Goal: Task Accomplishment & Management: Manage account settings

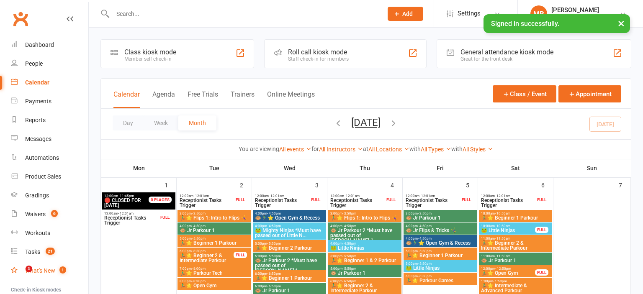
click at [46, 274] on div "What's New" at bounding box center [40, 270] width 30 height 7
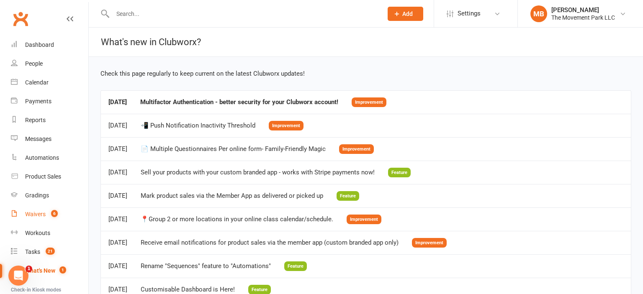
click at [33, 215] on div "Waivers" at bounding box center [35, 214] width 20 height 7
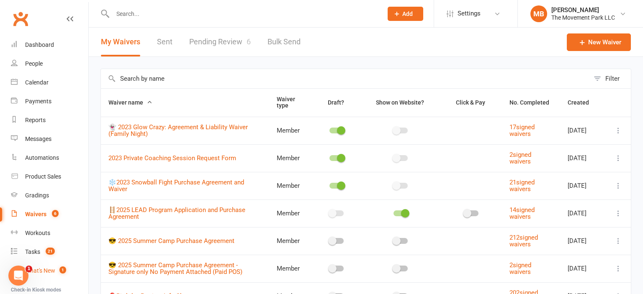
click at [43, 271] on div "What's New" at bounding box center [40, 270] width 30 height 7
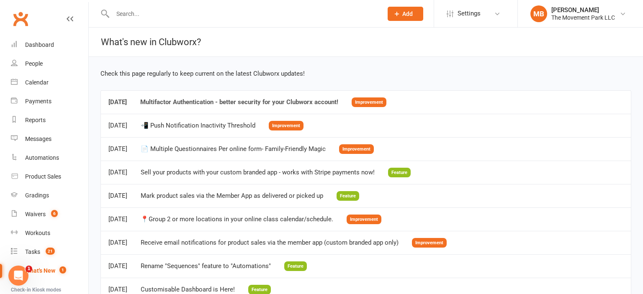
click at [182, 100] on div "Multifactor Authentication - better security for your Clubworx account!" at bounding box center [239, 102] width 198 height 7
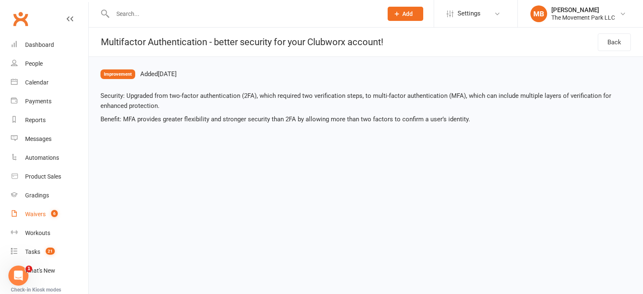
click at [35, 217] on div "Waivers" at bounding box center [35, 214] width 20 height 7
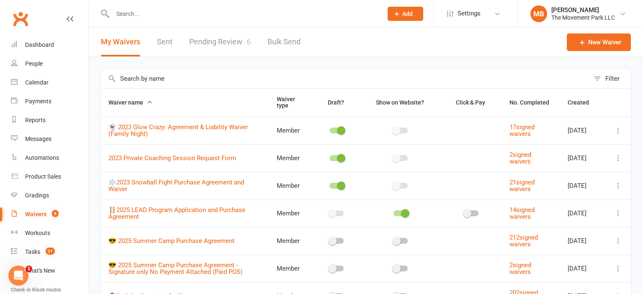
click at [210, 46] on link "Pending Review 6" at bounding box center [219, 42] width 61 height 29
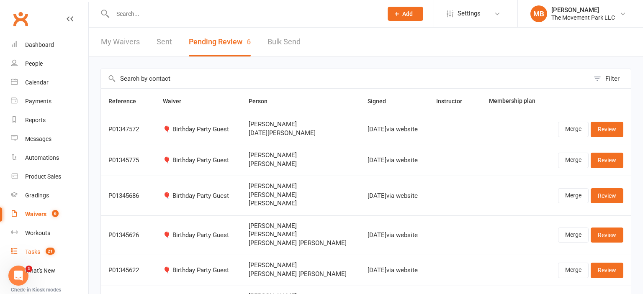
click at [34, 252] on div "Tasks" at bounding box center [32, 252] width 15 height 7
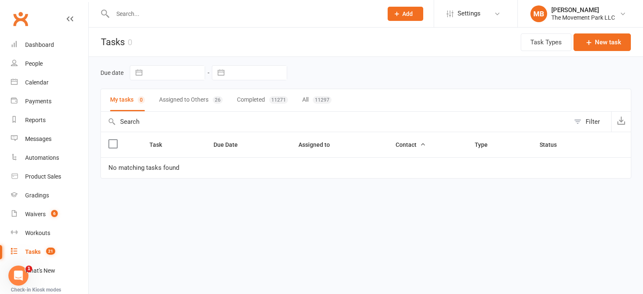
click at [197, 95] on button "Assigned to Others 26" at bounding box center [191, 100] width 64 height 22
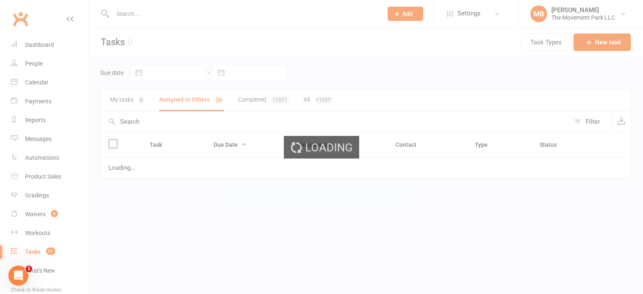
select select "started"
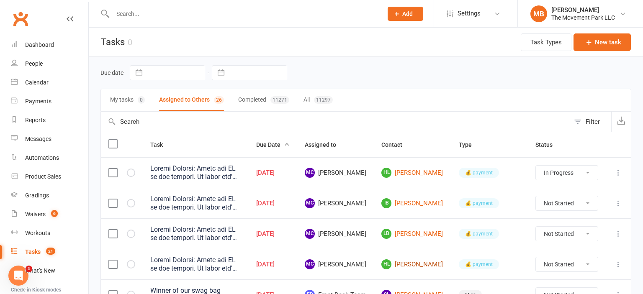
click at [430, 261] on link "HL Henry Lilja" at bounding box center [412, 264] width 62 height 10
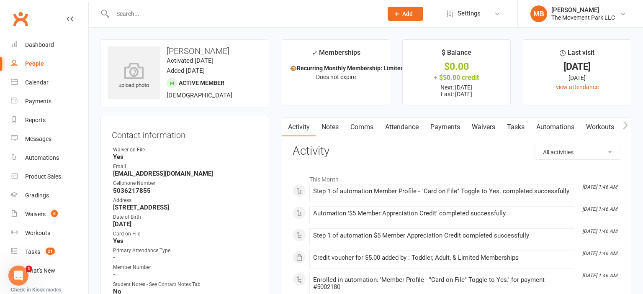
click at [443, 126] on link "Payments" at bounding box center [444, 127] width 41 height 19
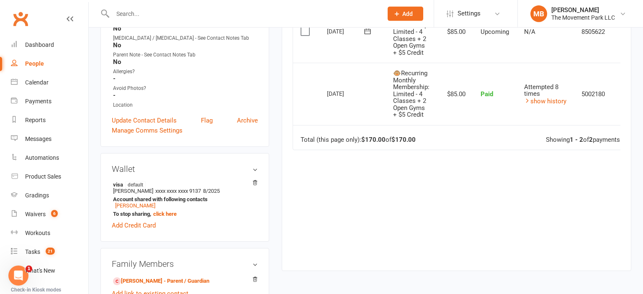
scroll to position [277, 0]
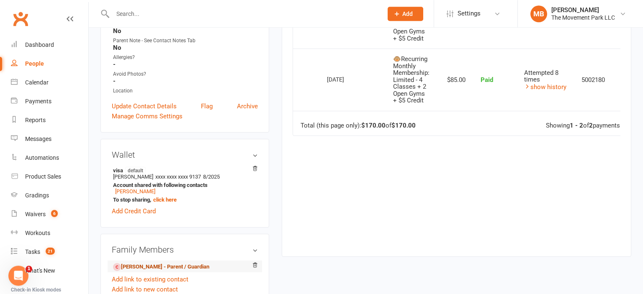
click at [182, 272] on link "Erica Lilja - Parent / Guardian" at bounding box center [161, 267] width 96 height 9
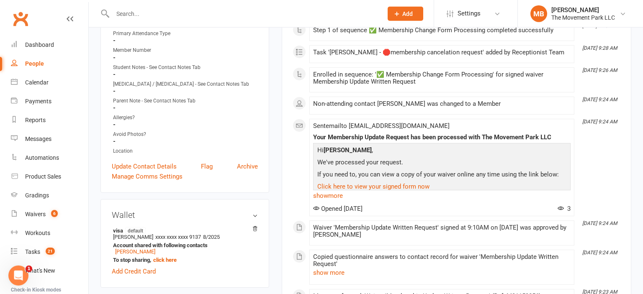
scroll to position [219, 0]
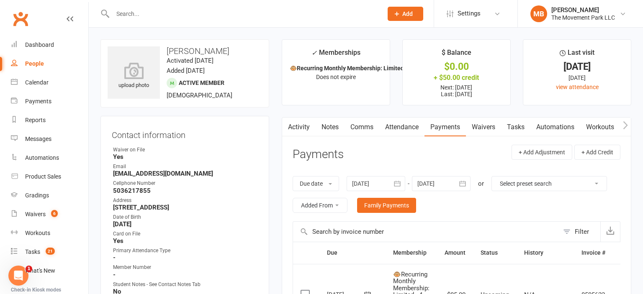
click at [332, 128] on link "Notes" at bounding box center [329, 127] width 29 height 19
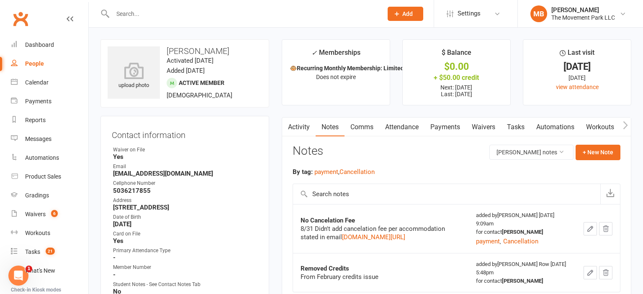
click at [300, 125] on link "Activity" at bounding box center [298, 127] width 33 height 19
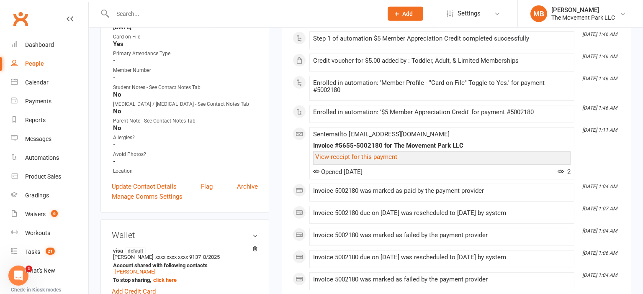
scroll to position [203, 0]
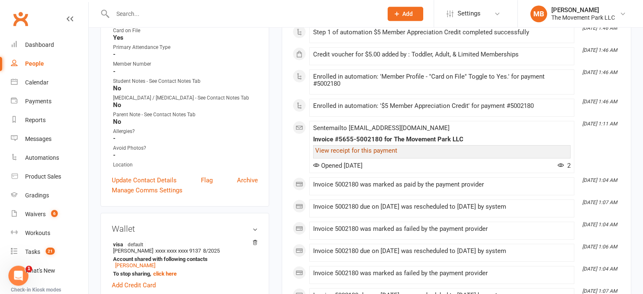
click at [366, 153] on link "View receipt for this payment" at bounding box center [356, 151] width 82 height 8
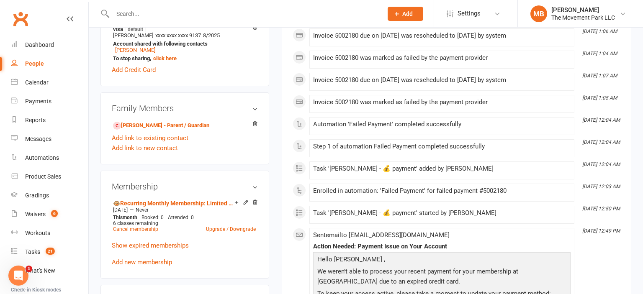
scroll to position [474, 0]
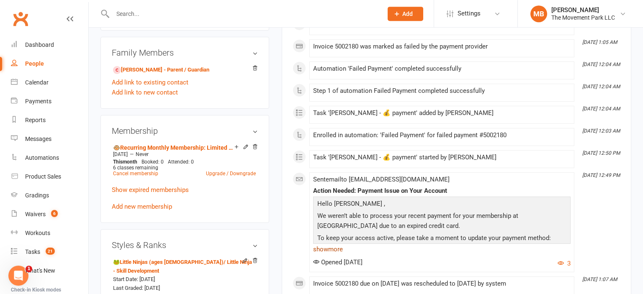
click at [334, 243] on link "show more" at bounding box center [441, 249] width 257 height 12
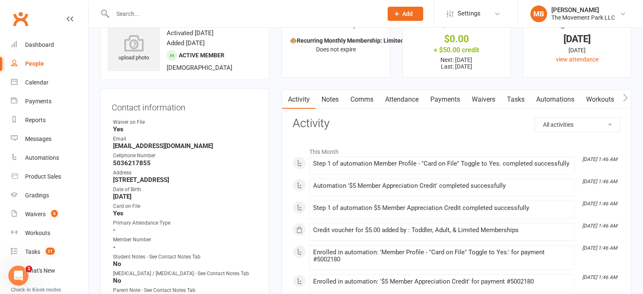
scroll to position [26, 0]
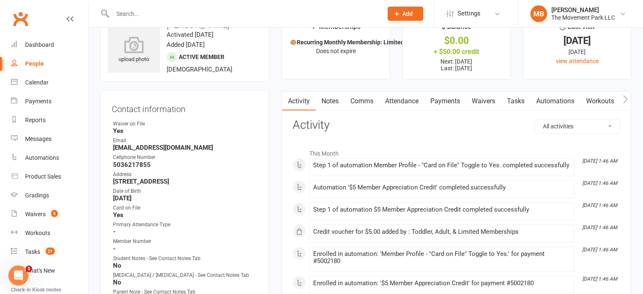
click at [515, 100] on link "Tasks" at bounding box center [515, 101] width 29 height 19
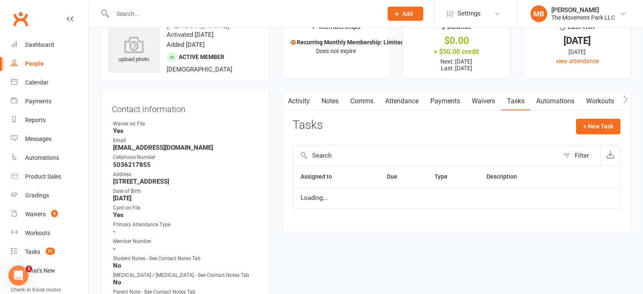
select select "started"
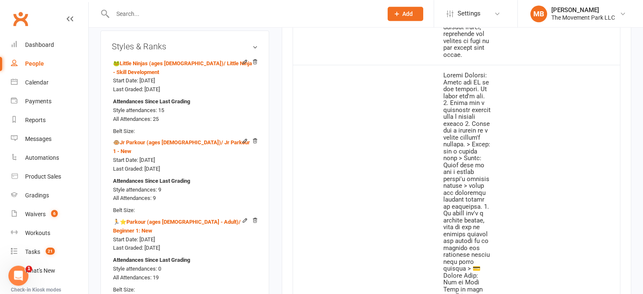
scroll to position [667, 0]
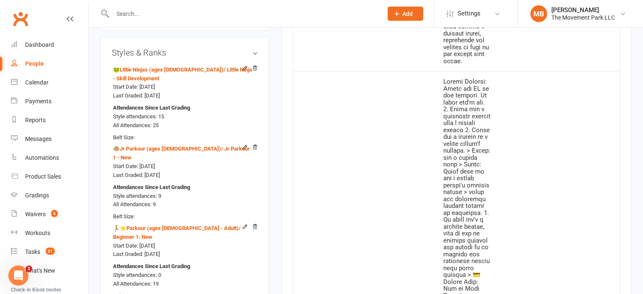
click option "Complete" at bounding box center [0, 0] width 0 height 0
select select "unstarted"
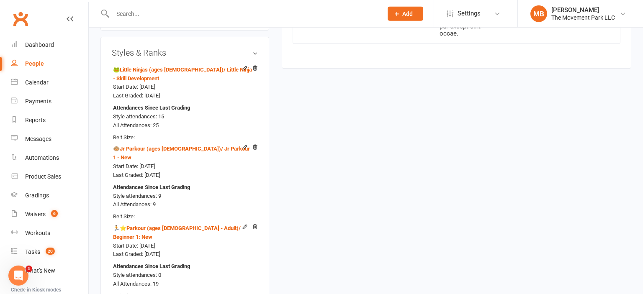
scroll to position [415, 0]
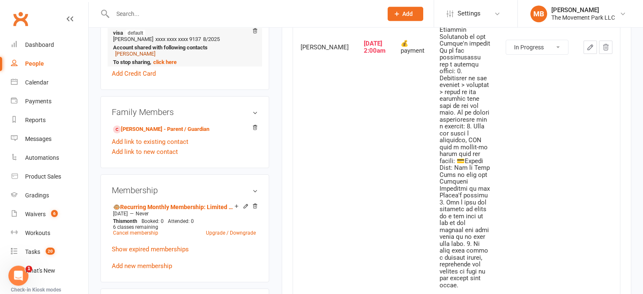
click at [130, 57] on link "Erica Lilja" at bounding box center [135, 54] width 40 height 6
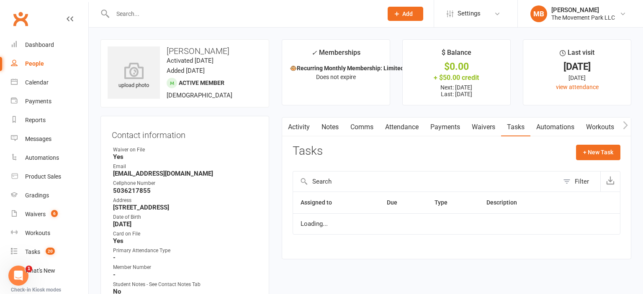
select select "started"
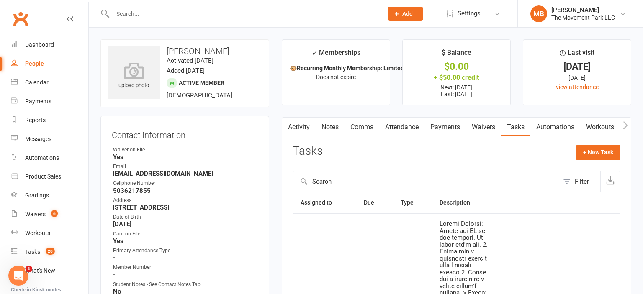
click at [291, 131] on button "button" at bounding box center [287, 127] width 10 height 19
click at [300, 126] on link "Activity" at bounding box center [298, 127] width 33 height 19
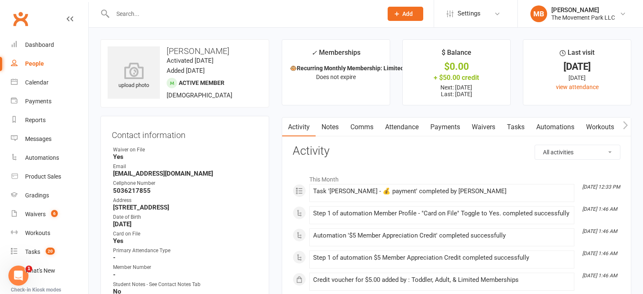
click at [521, 130] on link "Tasks" at bounding box center [515, 127] width 29 height 19
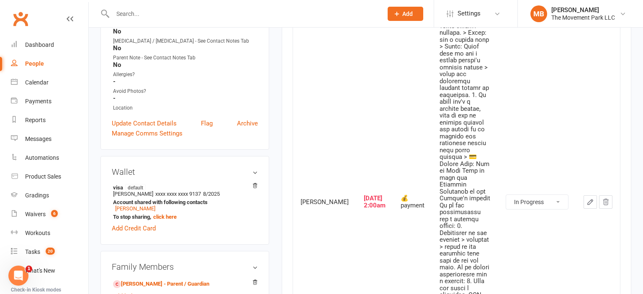
scroll to position [263, 0]
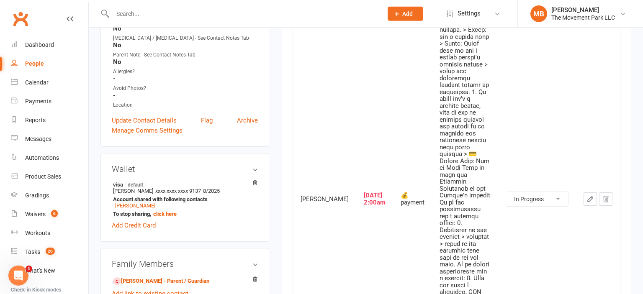
click at [506, 192] on select "Not Started In Progress Waiting Complete" at bounding box center [537, 199] width 62 height 14
click option "Complete" at bounding box center [0, 0] width 0 height 0
select select "started"
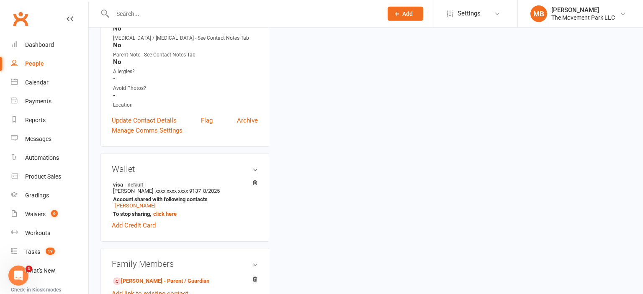
scroll to position [12, 0]
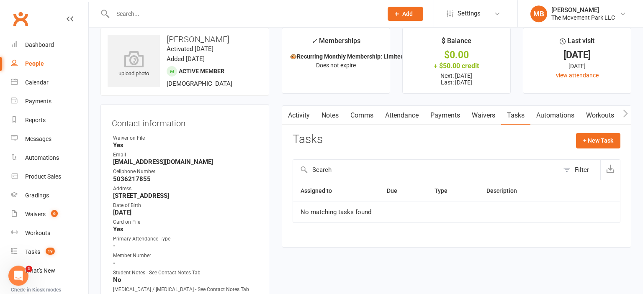
click at [634, 45] on main "✓ Memberships 🐵Recurring Monthly Membership: Limited - ... Does not expire $ Ba…" at bounding box center [456, 142] width 362 height 228
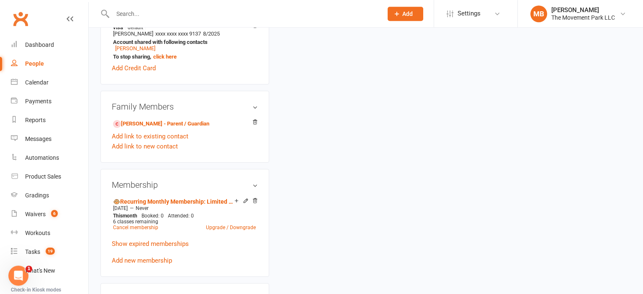
scroll to position [520, 0]
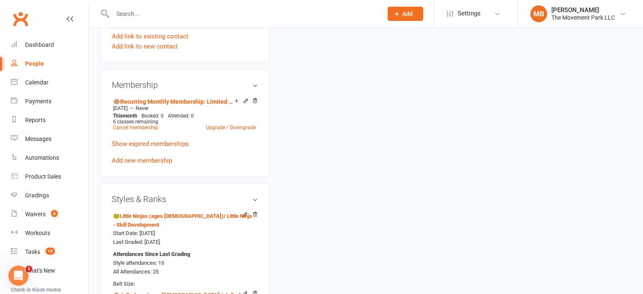
click at [159, 28] on link "Erica Lilja - Parent / Guardian" at bounding box center [161, 24] width 96 height 9
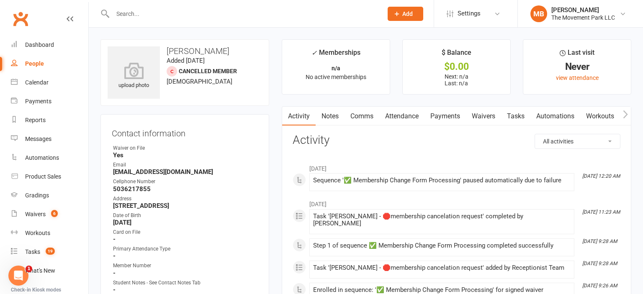
click at [484, 112] on link "Waivers" at bounding box center [483, 116] width 35 height 19
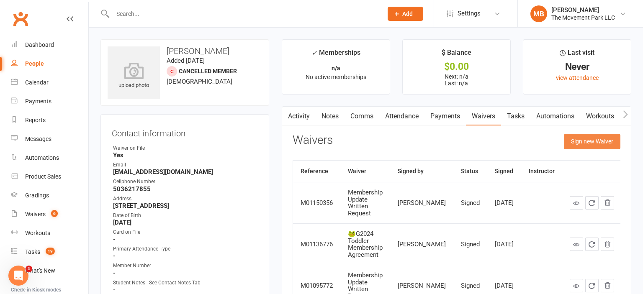
click at [582, 146] on button "Sign new Waiver" at bounding box center [592, 141] width 56 height 15
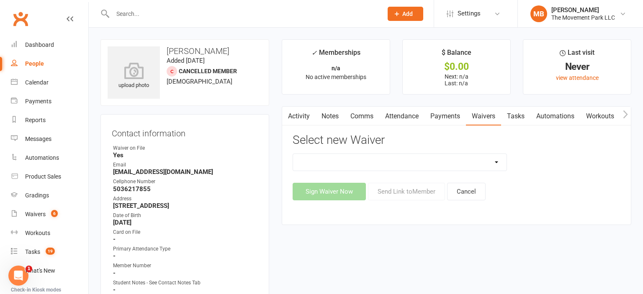
select select "4486"
click option "💳Credit Card: Add or Edit Card on file for Charging Purchases to the Member's a…" at bounding box center [0, 0] width 0 height 0
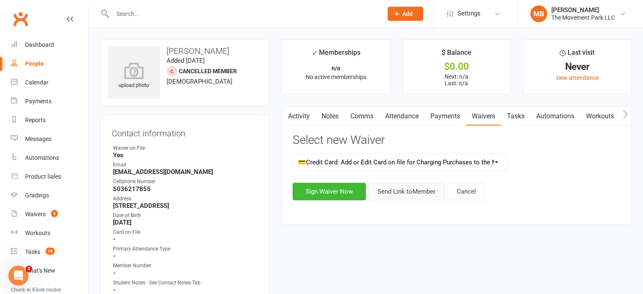
click at [389, 189] on button "Send Link to Member" at bounding box center [406, 192] width 77 height 18
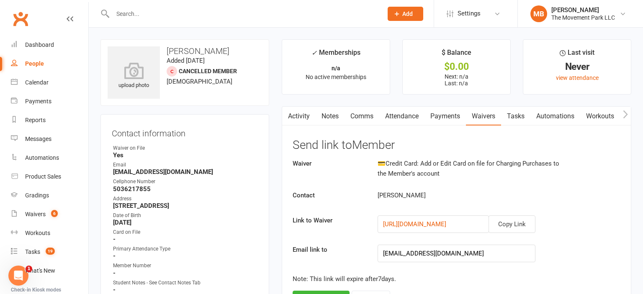
scroll to position [55, 0]
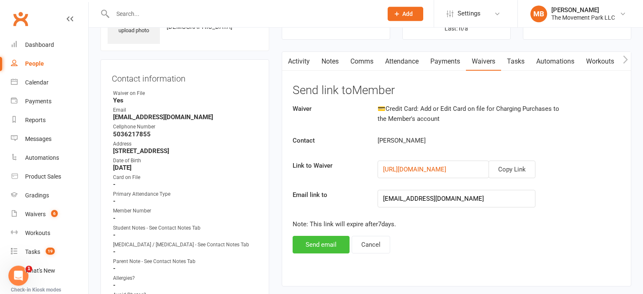
click at [316, 242] on button "Send email" at bounding box center [320, 245] width 57 height 18
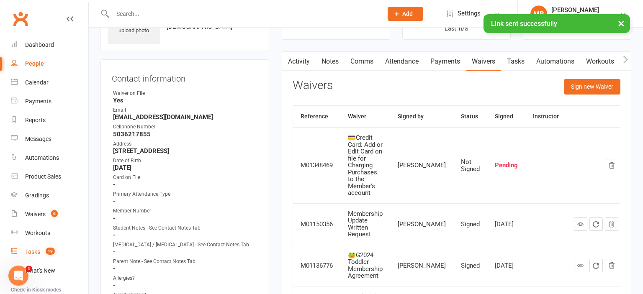
click at [31, 246] on link "Tasks 19" at bounding box center [49, 252] width 77 height 19
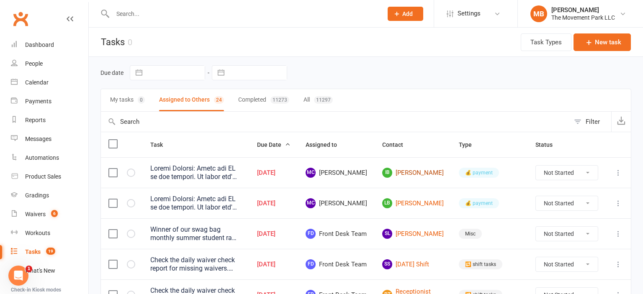
click at [427, 172] on link "IB Isaac Brown" at bounding box center [412, 173] width 61 height 10
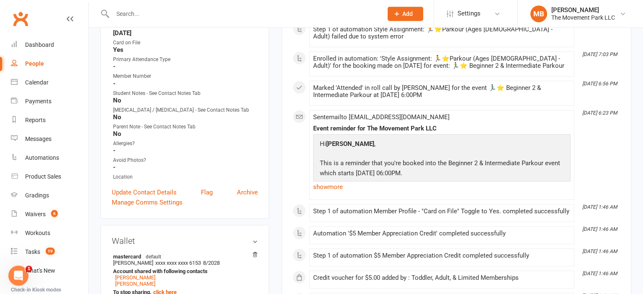
scroll to position [59, 0]
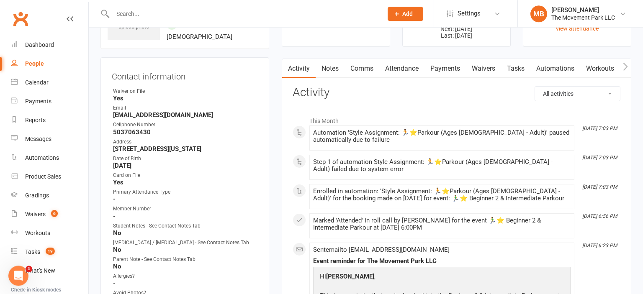
click at [447, 71] on link "Payments" at bounding box center [444, 68] width 41 height 19
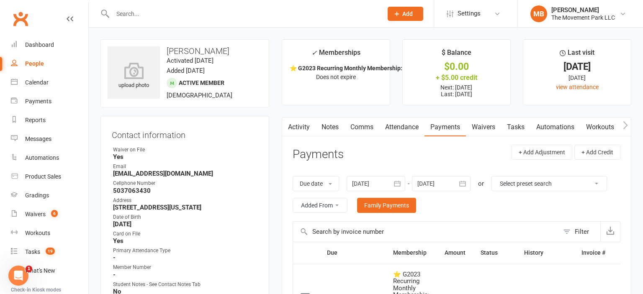
click at [520, 127] on link "Tasks" at bounding box center [515, 127] width 29 height 19
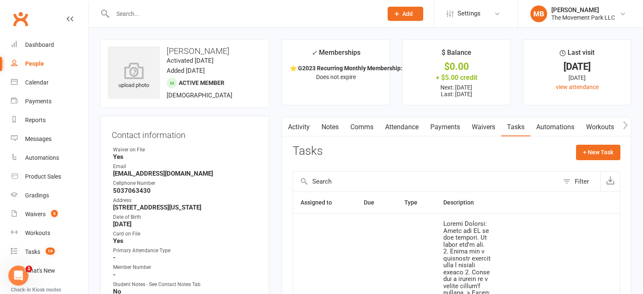
scroll to position [252, 0]
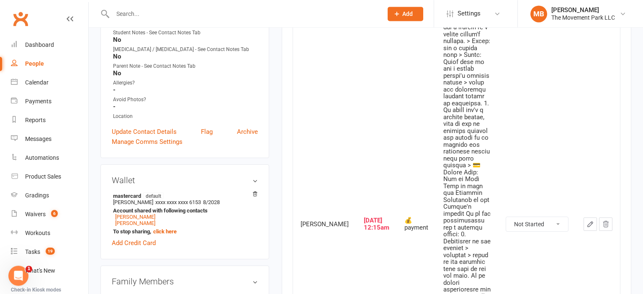
click at [506, 217] on select "Not Started In Progress Waiting Complete" at bounding box center [537, 224] width 62 height 14
click option "Complete" at bounding box center [0, 0] width 0 height 0
select select "unstarted"
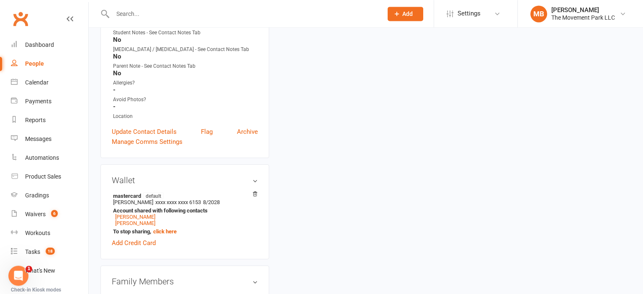
scroll to position [0, 0]
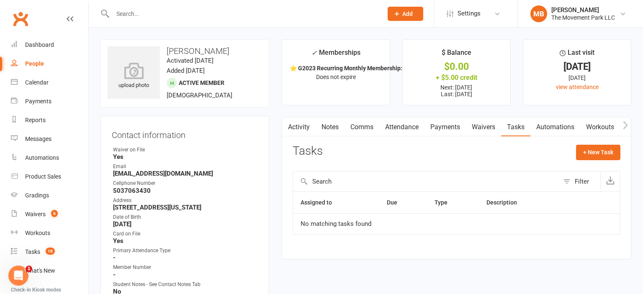
click at [449, 123] on link "Payments" at bounding box center [444, 127] width 41 height 19
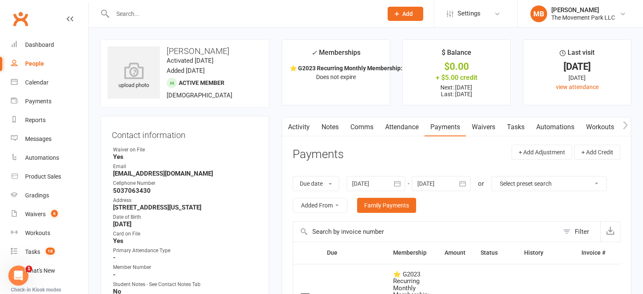
click at [307, 126] on link "Activity" at bounding box center [298, 127] width 33 height 19
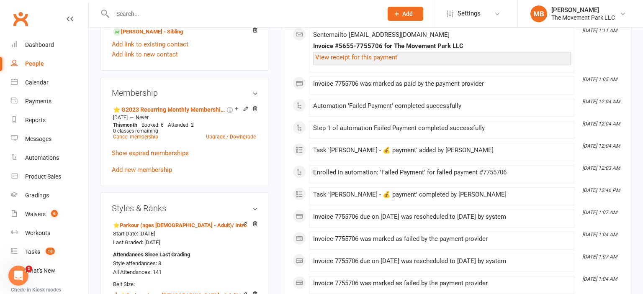
scroll to position [552, 0]
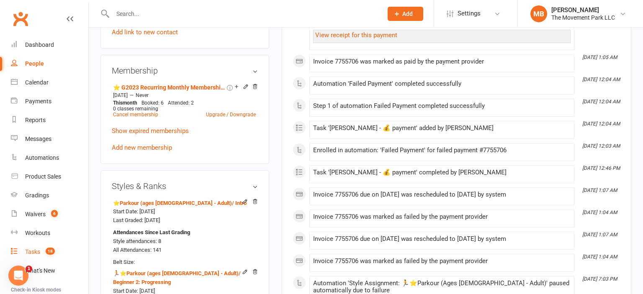
click at [33, 250] on div "Tasks" at bounding box center [32, 252] width 15 height 7
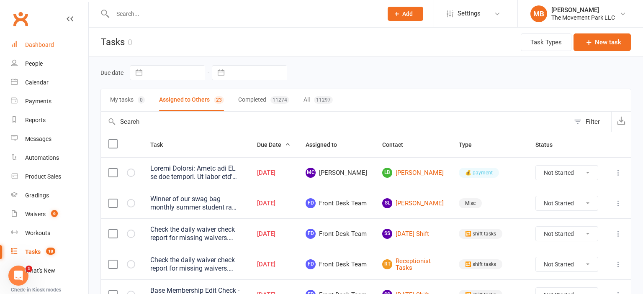
click at [66, 51] on link "Dashboard" at bounding box center [49, 45] width 77 height 19
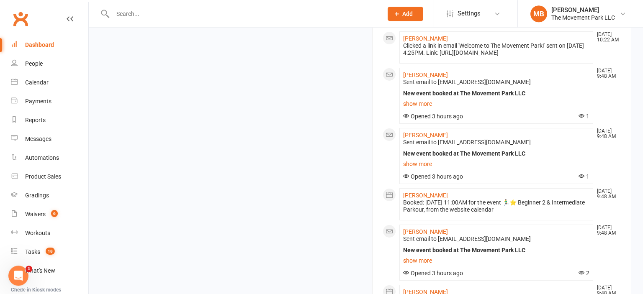
scroll to position [594, 0]
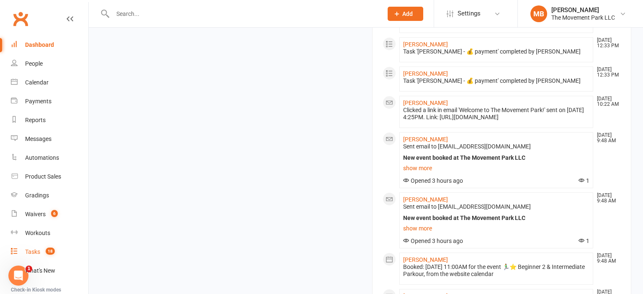
click at [41, 253] on link "Tasks 18" at bounding box center [49, 252] width 77 height 19
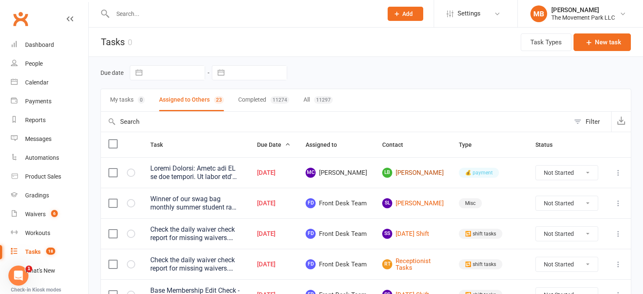
click at [424, 173] on link "LB Logan Brown" at bounding box center [412, 173] width 61 height 10
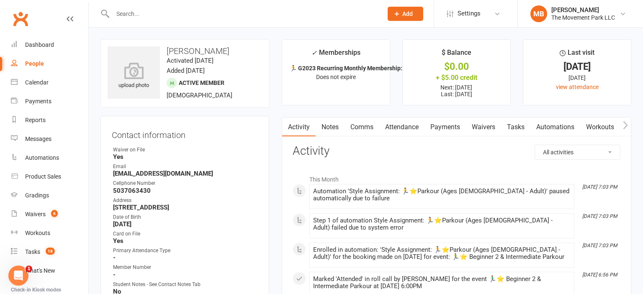
click at [452, 127] on link "Payments" at bounding box center [444, 127] width 41 height 19
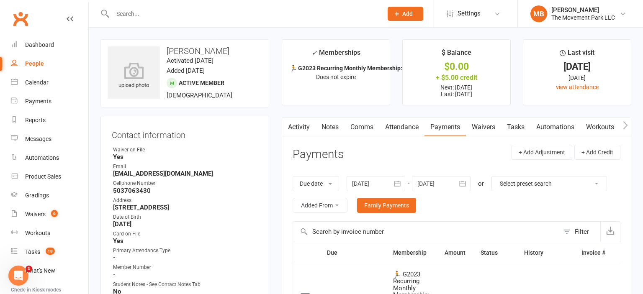
click at [521, 127] on link "Tasks" at bounding box center [515, 127] width 29 height 19
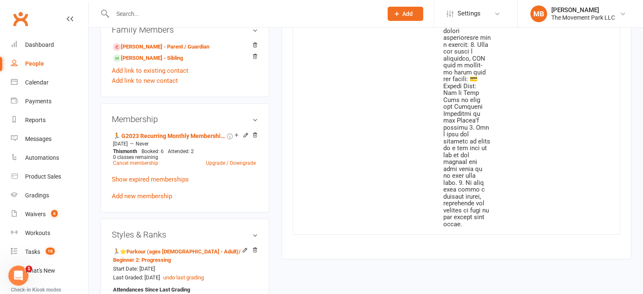
scroll to position [251, 0]
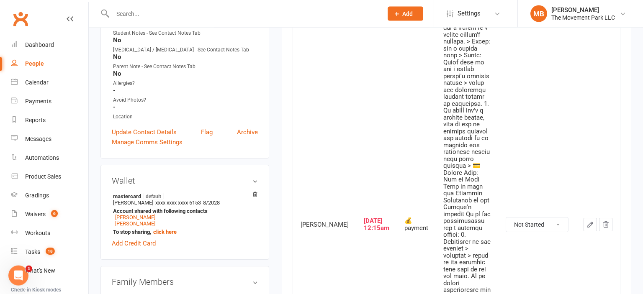
click at [506, 218] on select "Not Started In Progress Waiting Complete" at bounding box center [537, 225] width 62 height 14
click option "Complete" at bounding box center [0, 0] width 0 height 0
select select "unstarted"
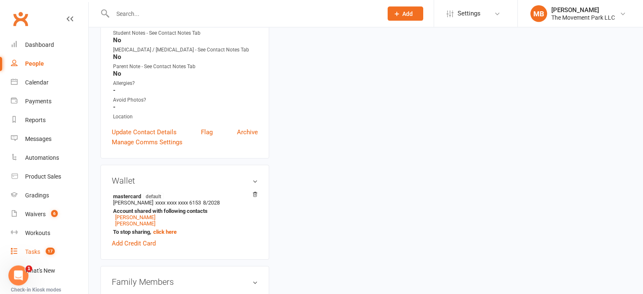
click at [33, 257] on link "Tasks 17" at bounding box center [49, 252] width 77 height 19
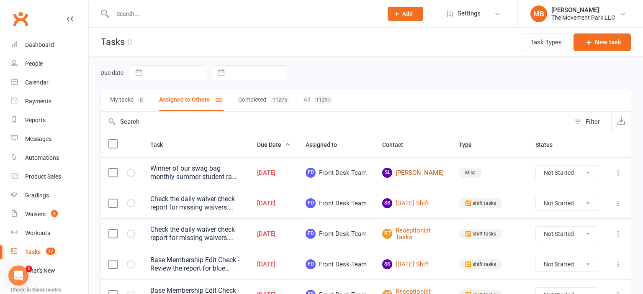
click at [420, 172] on link "SL Songmée LaBier" at bounding box center [412, 173] width 61 height 10
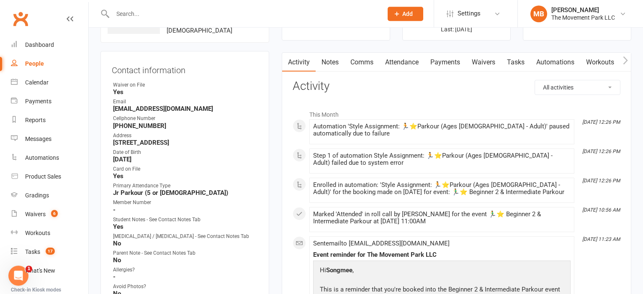
scroll to position [66, 0]
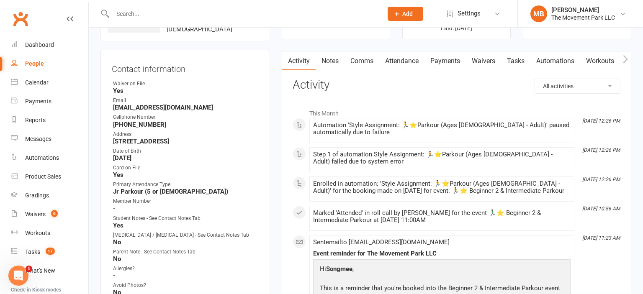
click at [401, 61] on link "Attendance" at bounding box center [401, 60] width 45 height 19
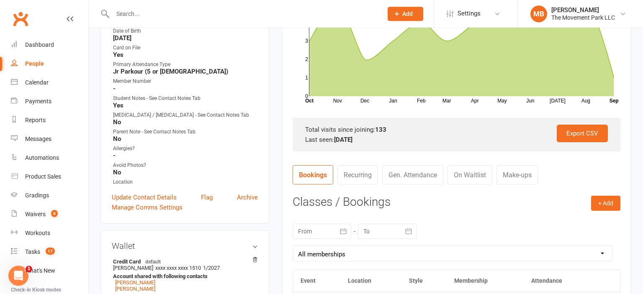
scroll to position [340, 0]
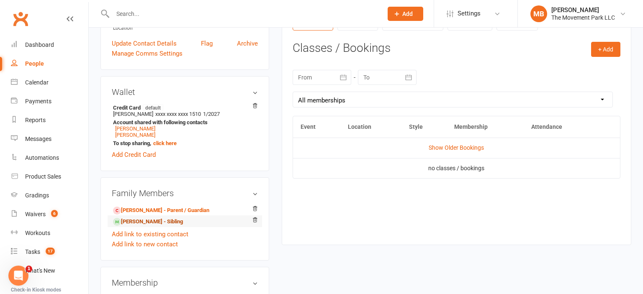
click at [157, 225] on link "Ronnie LaBier - Sibling" at bounding box center [148, 222] width 70 height 9
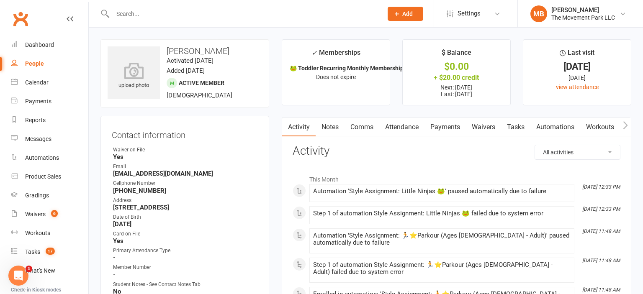
click at [404, 125] on link "Attendance" at bounding box center [401, 127] width 45 height 19
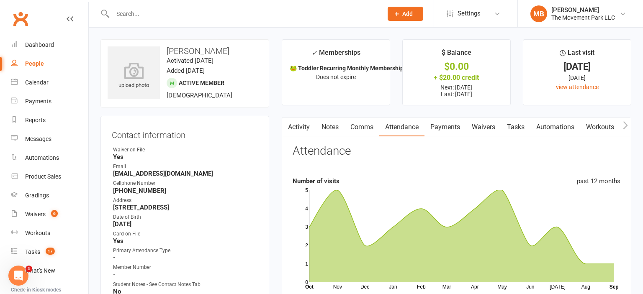
scroll to position [252, 0]
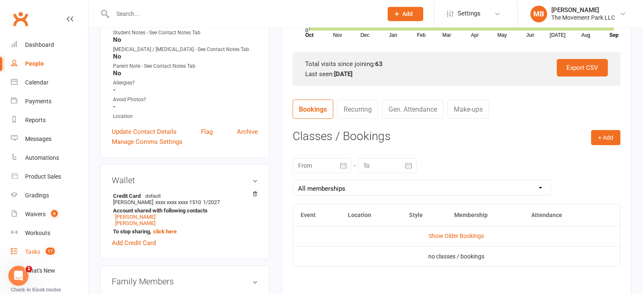
click at [39, 258] on link "Tasks 17" at bounding box center [49, 252] width 77 height 19
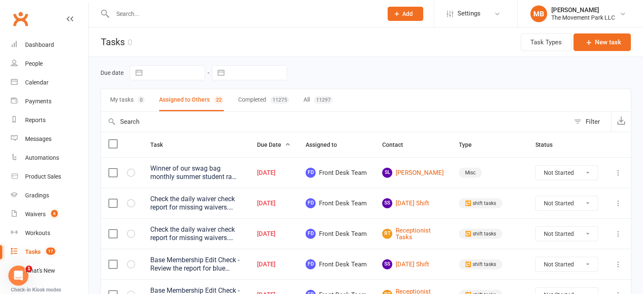
click at [111, 213] on td at bounding box center [122, 203] width 42 height 31
click at [115, 238] on label at bounding box center [112, 234] width 8 height 8
click at [115, 230] on input "checkbox" at bounding box center [112, 230] width 8 height 0
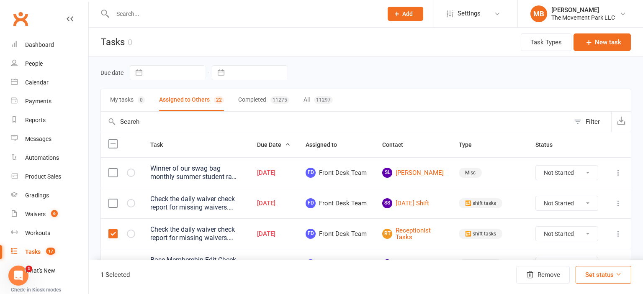
click at [109, 208] on label at bounding box center [112, 203] width 8 height 8
click at [109, 199] on input "checkbox" at bounding box center [112, 199] width 8 height 0
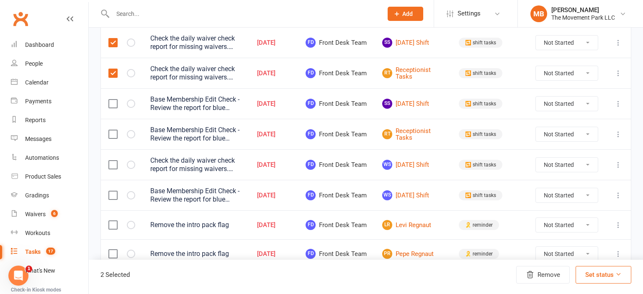
scroll to position [162, 0]
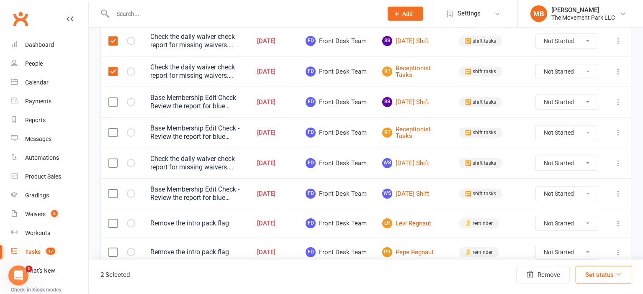
click at [111, 106] on label at bounding box center [112, 102] width 8 height 8
click at [111, 98] on input "checkbox" at bounding box center [112, 98] width 8 height 0
click at [113, 137] on label at bounding box center [112, 132] width 8 height 8
click at [113, 128] on input "checkbox" at bounding box center [112, 128] width 8 height 0
click at [113, 167] on label at bounding box center [112, 163] width 8 height 8
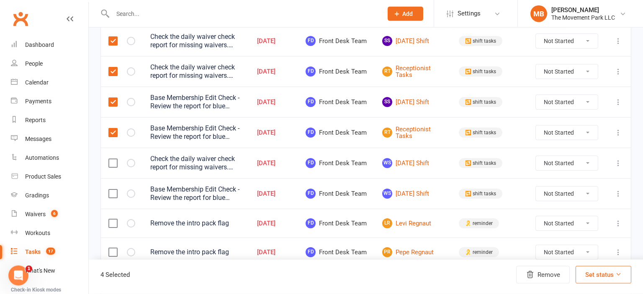
click at [113, 159] on input "checkbox" at bounding box center [112, 159] width 8 height 0
click at [113, 198] on label at bounding box center [112, 194] width 8 height 8
click at [113, 190] on input "checkbox" at bounding box center [112, 190] width 8 height 0
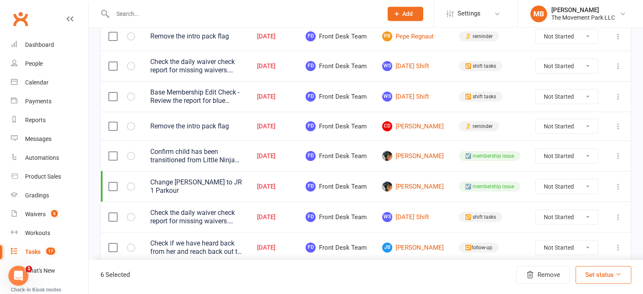
scroll to position [389, 0]
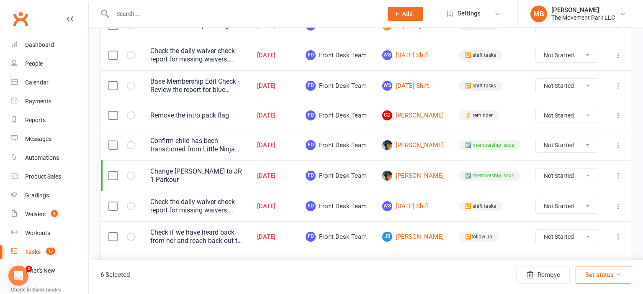
click at [113, 59] on label at bounding box center [112, 55] width 8 height 8
click at [113, 51] on input "checkbox" at bounding box center [112, 51] width 8 height 0
click at [111, 90] on label at bounding box center [112, 86] width 8 height 8
click at [111, 82] on input "checkbox" at bounding box center [112, 82] width 8 height 0
click at [542, 279] on button "Remove" at bounding box center [543, 275] width 54 height 18
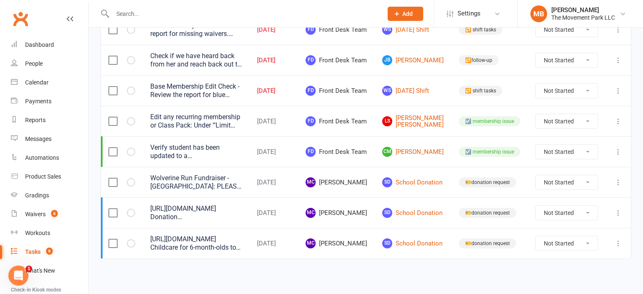
scroll to position [116, 0]
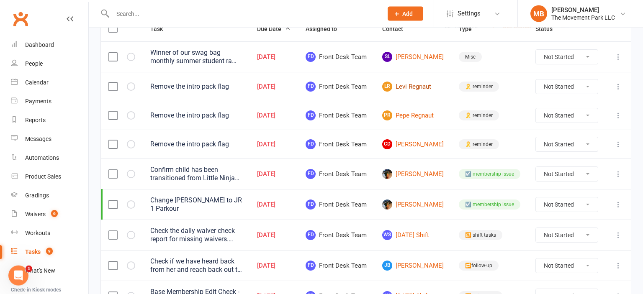
click at [423, 92] on link "LR Levi Regnaut" at bounding box center [412, 87] width 61 height 10
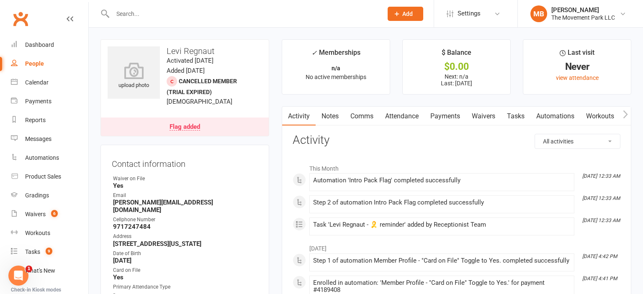
click at [198, 120] on link "Flag added" at bounding box center [185, 127] width 168 height 18
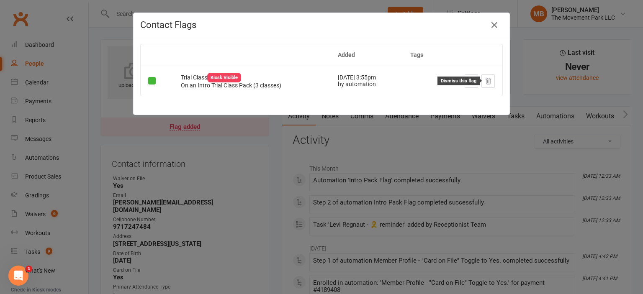
click at [487, 86] on button at bounding box center [487, 80] width 13 height 13
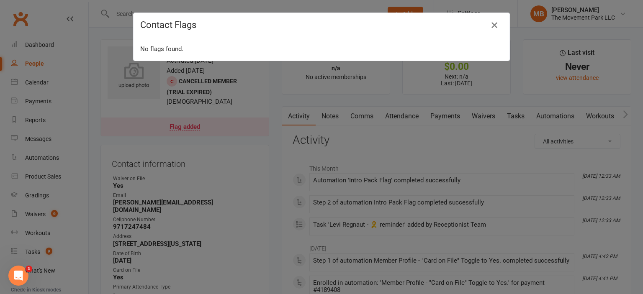
click at [497, 27] on icon "button" at bounding box center [494, 25] width 10 height 10
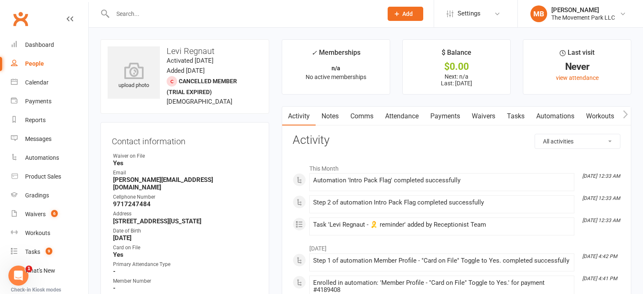
click at [520, 116] on link "Tasks" at bounding box center [515, 116] width 29 height 19
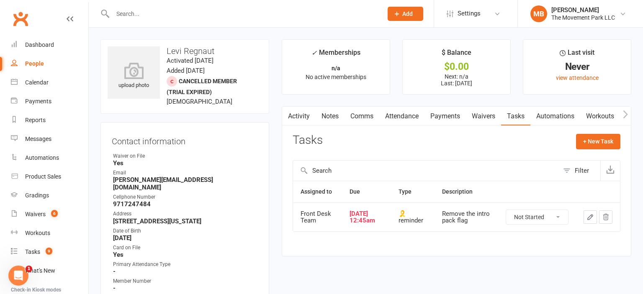
click at [506, 210] on select "Not Started In Progress Waiting Complete" at bounding box center [537, 217] width 62 height 14
click option "Complete" at bounding box center [0, 0] width 0 height 0
select select "unstarted"
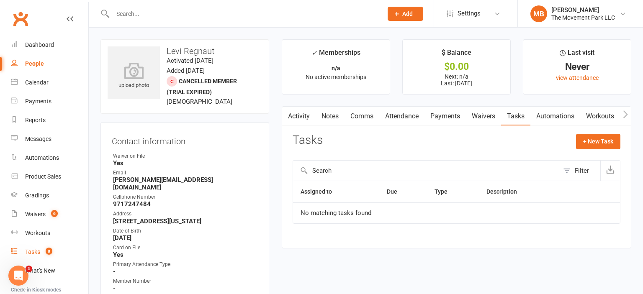
click at [35, 253] on div "Tasks" at bounding box center [32, 252] width 15 height 7
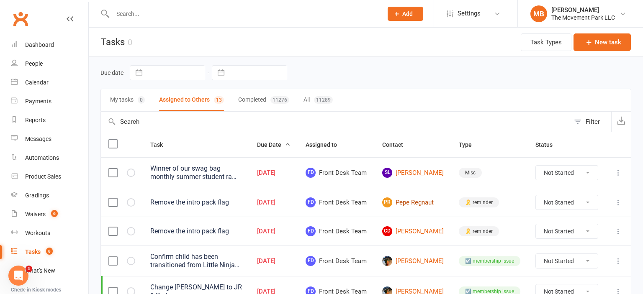
click at [427, 208] on link "PR Pepe Regnaut" at bounding box center [412, 202] width 61 height 10
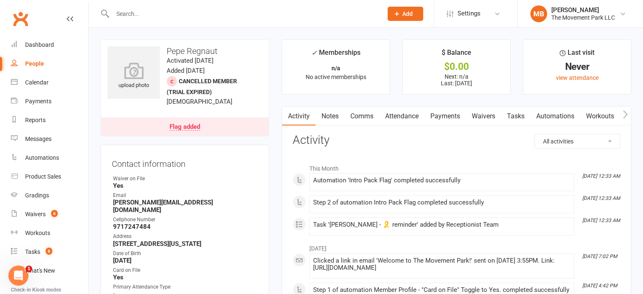
click at [192, 127] on div "Flag added" at bounding box center [184, 127] width 31 height 7
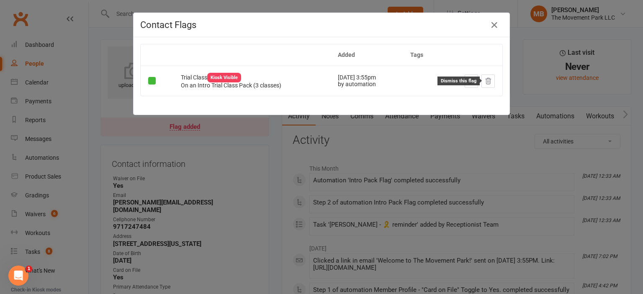
click at [489, 85] on button at bounding box center [487, 80] width 13 height 13
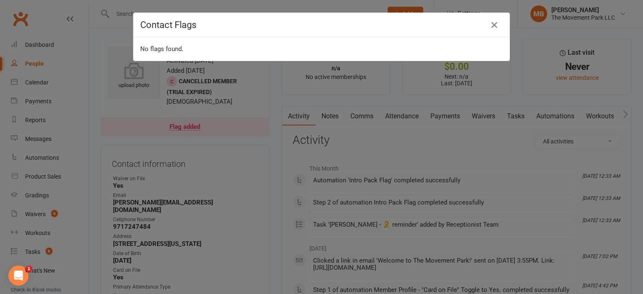
click at [517, 112] on div "Contact Flags No flags found." at bounding box center [321, 147] width 643 height 294
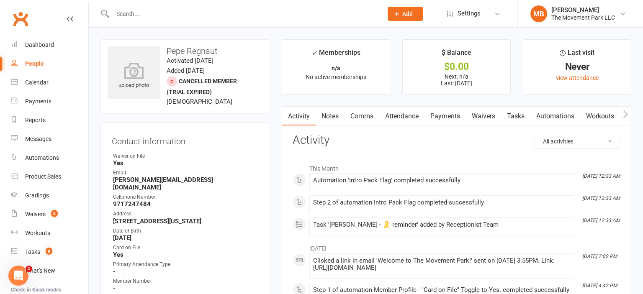
click at [519, 116] on link "Tasks" at bounding box center [515, 116] width 29 height 19
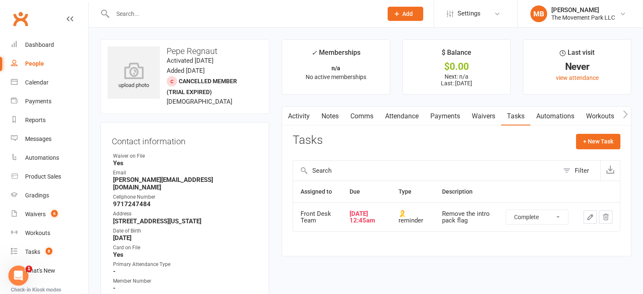
click option "Complete" at bounding box center [0, 0] width 0 height 0
select select "unstarted"
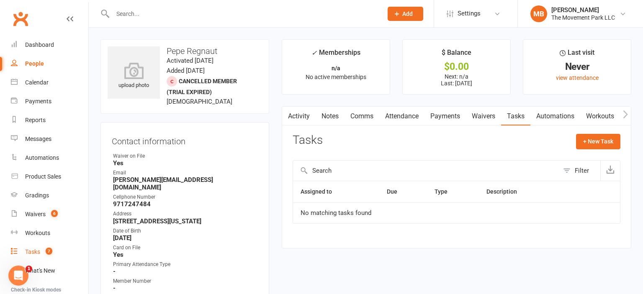
click at [34, 257] on link "Tasks 7" at bounding box center [49, 252] width 77 height 19
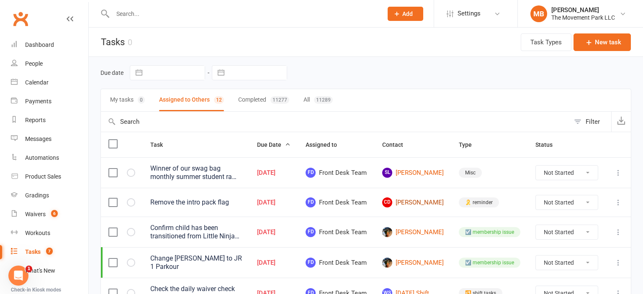
click at [427, 208] on link "CD Caleb Degroot" at bounding box center [412, 202] width 61 height 10
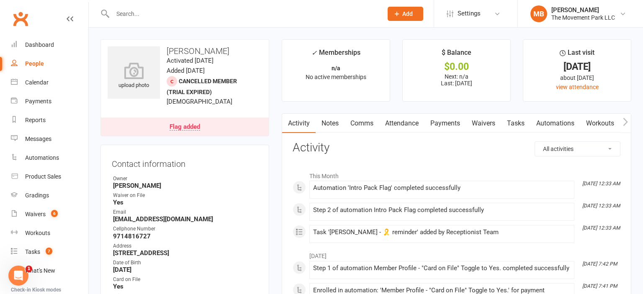
click at [175, 127] on div "Flag added" at bounding box center [184, 127] width 31 height 7
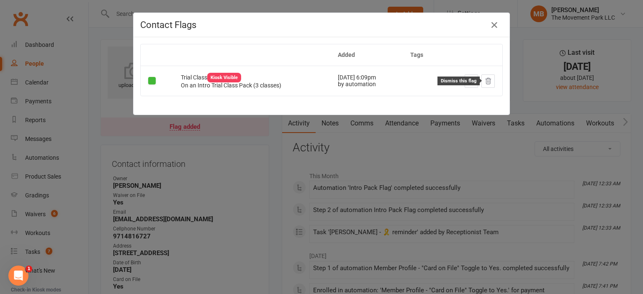
click at [489, 80] on icon at bounding box center [488, 81] width 8 height 8
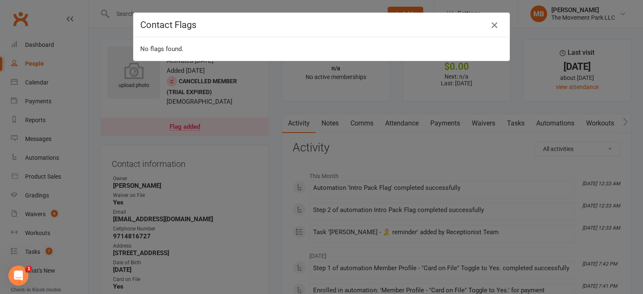
click at [495, 24] on icon "button" at bounding box center [494, 25] width 10 height 10
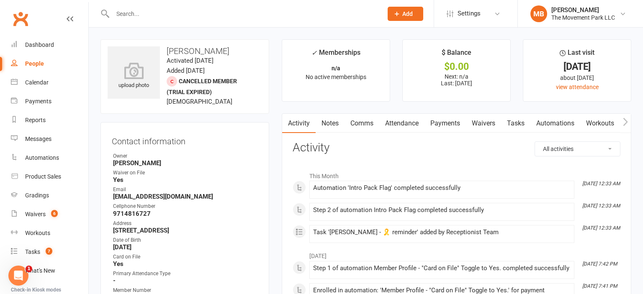
click at [523, 126] on link "Tasks" at bounding box center [515, 123] width 29 height 19
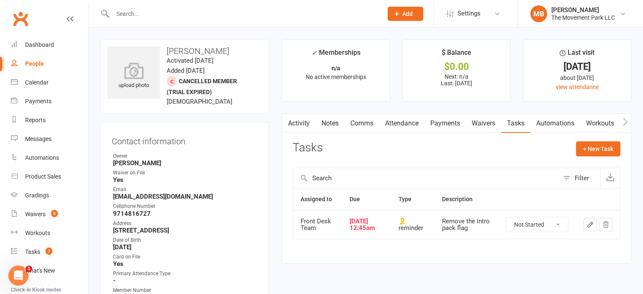
click at [506, 218] on select "Not Started In Progress Waiting Complete" at bounding box center [537, 225] width 62 height 14
click option "Complete" at bounding box center [0, 0] width 0 height 0
select select "unstarted"
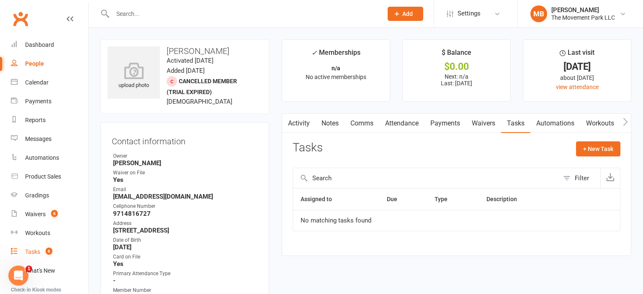
click at [32, 253] on div "Tasks" at bounding box center [32, 252] width 15 height 7
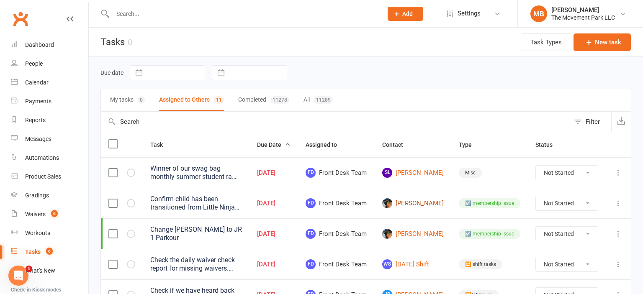
click at [420, 207] on link "Calvin Svoboda" at bounding box center [412, 203] width 61 height 10
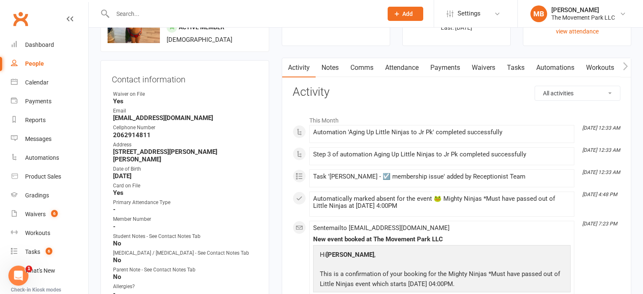
scroll to position [10, 0]
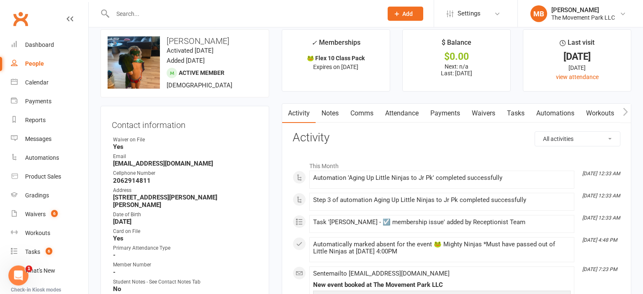
click at [519, 110] on link "Tasks" at bounding box center [515, 113] width 29 height 19
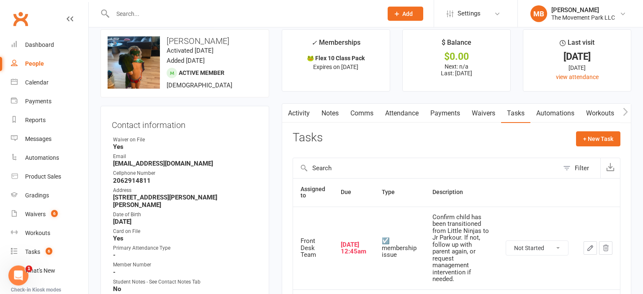
click at [290, 113] on button "button" at bounding box center [287, 113] width 10 height 19
click at [298, 114] on link "Activity" at bounding box center [298, 113] width 33 height 19
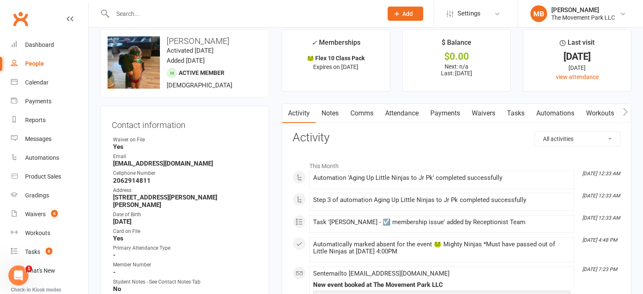
drag, startPoint x: 642, startPoint y: 37, endPoint x: 642, endPoint y: 62, distance: 24.7
click at [519, 114] on link "Tasks" at bounding box center [515, 113] width 29 height 19
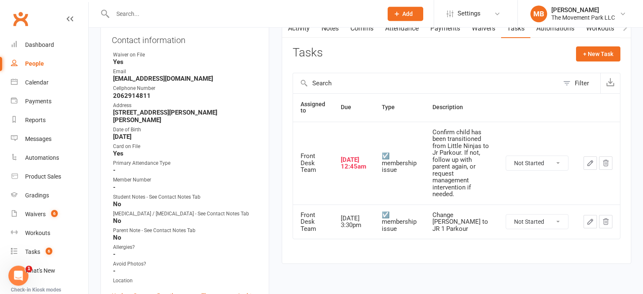
scroll to position [99, 0]
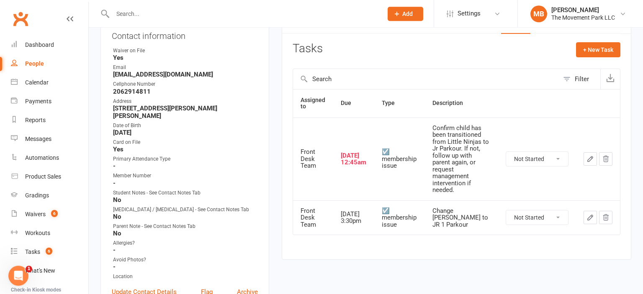
click at [506, 152] on select "Not Started In Progress Waiting Complete" at bounding box center [537, 159] width 62 height 14
click option "Complete" at bounding box center [0, 0] width 0 height 0
select select "unstarted"
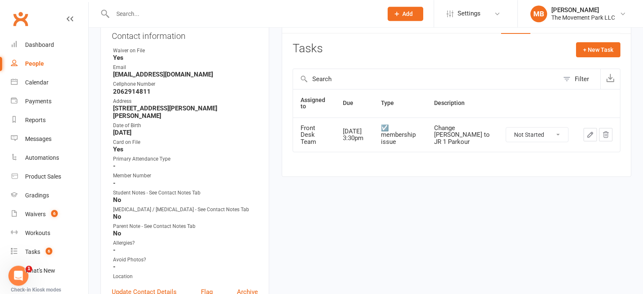
click at [506, 128] on select "Not Started In Progress Waiting Complete" at bounding box center [537, 135] width 62 height 14
click option "Complete" at bounding box center [0, 0] width 0 height 0
select select "unstarted"
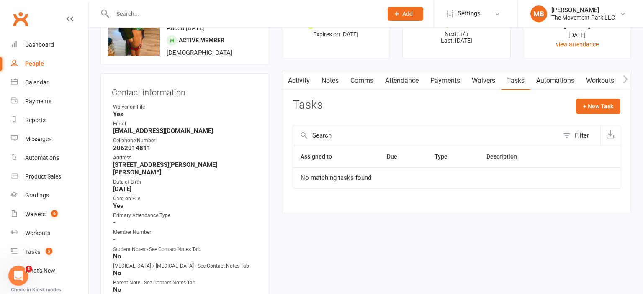
scroll to position [0, 0]
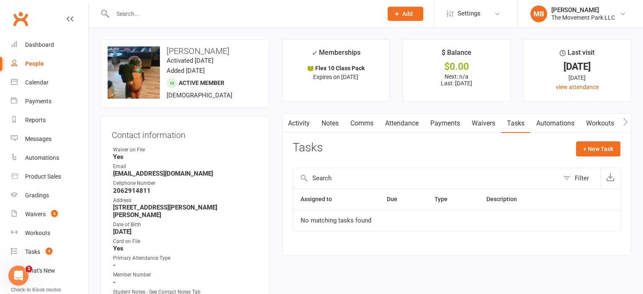
click at [299, 124] on link "Activity" at bounding box center [298, 123] width 33 height 19
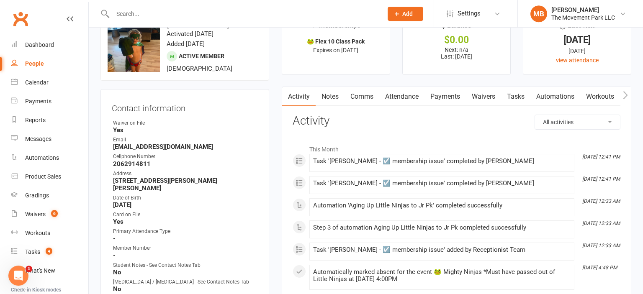
scroll to position [22, 0]
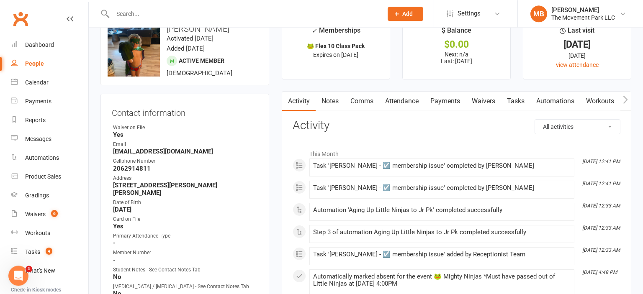
click at [397, 99] on link "Attendance" at bounding box center [401, 101] width 45 height 19
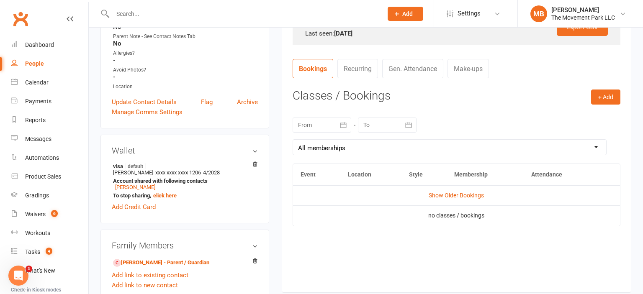
scroll to position [333, 0]
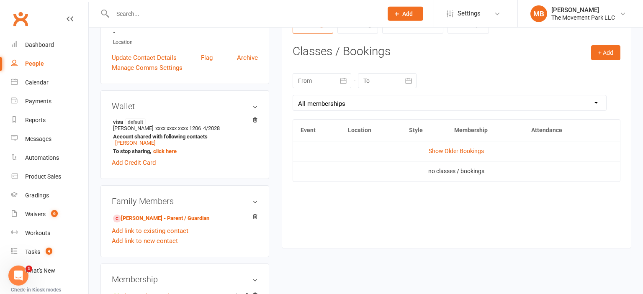
drag, startPoint x: 642, startPoint y: 81, endPoint x: 642, endPoint y: 124, distance: 42.7
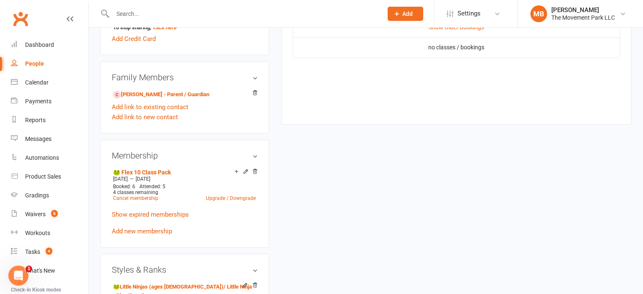
scroll to position [480, 0]
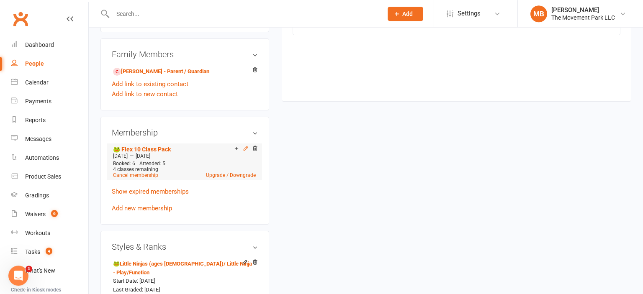
click at [248, 146] on icon at bounding box center [246, 149] width 6 height 6
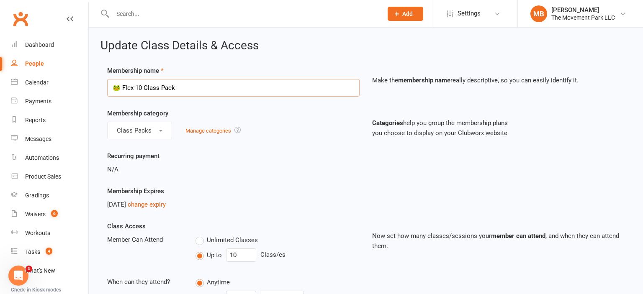
drag, startPoint x: 117, startPoint y: 87, endPoint x: 111, endPoint y: 87, distance: 5.9
click at [111, 87] on input "🐸 Flex 10 Class Pack" at bounding box center [233, 88] width 252 height 18
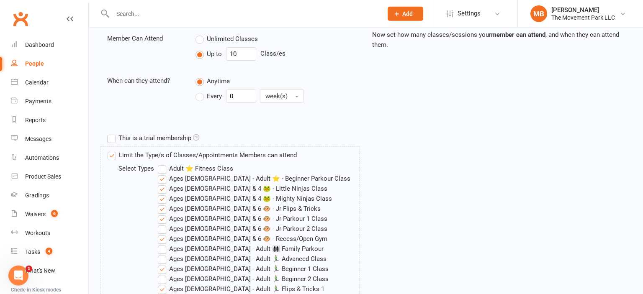
scroll to position [205, 0]
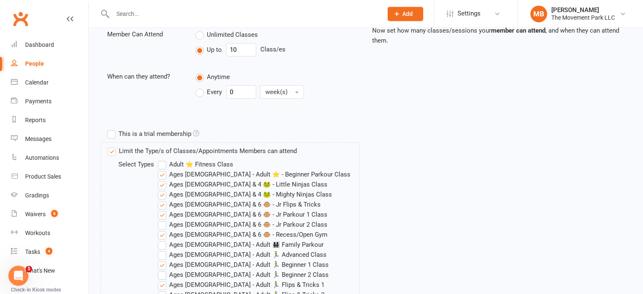
drag, startPoint x: 642, startPoint y: 76, endPoint x: 642, endPoint y: 96, distance: 20.5
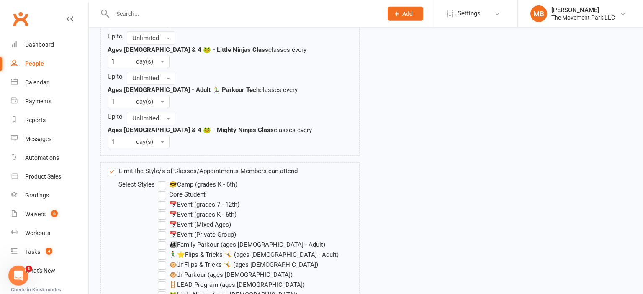
scroll to position [1105, 0]
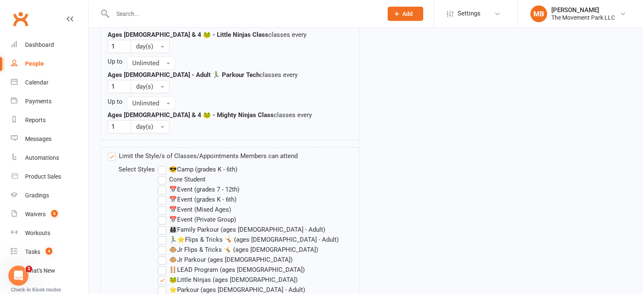
click at [163, 255] on label "🐵Jr Parkour (ages [DEMOGRAPHIC_DATA])" at bounding box center [225, 260] width 135 height 10
click at [163, 255] on input "🐵Jr Parkour (ages [DEMOGRAPHIC_DATA])" at bounding box center [160, 255] width 5 height 0
click at [163, 245] on label "🐵Jr Flips & Tricks 🤸 (ages [DEMOGRAPHIC_DATA])" at bounding box center [238, 250] width 160 height 10
click at [163, 245] on input "🐵Jr Flips & Tricks 🤸 (ages [DEMOGRAPHIC_DATA])" at bounding box center [160, 245] width 5 height 0
click at [160, 275] on label "🐸Little Ninjas (ages [DEMOGRAPHIC_DATA])" at bounding box center [228, 280] width 140 height 10
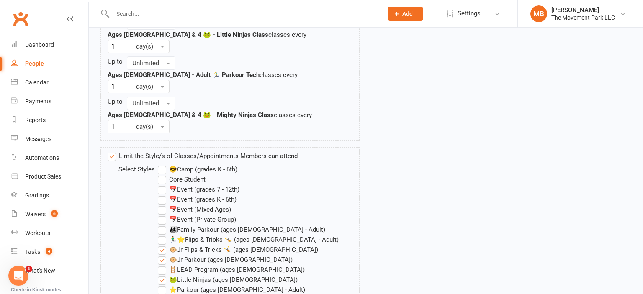
click at [160, 275] on input "🐸Little Ninjas (ages [DEMOGRAPHIC_DATA])" at bounding box center [160, 275] width 5 height 0
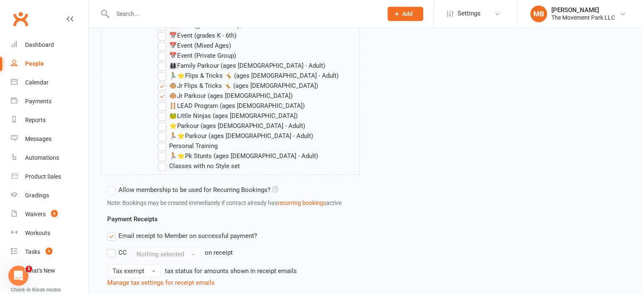
scroll to position [1312, 0]
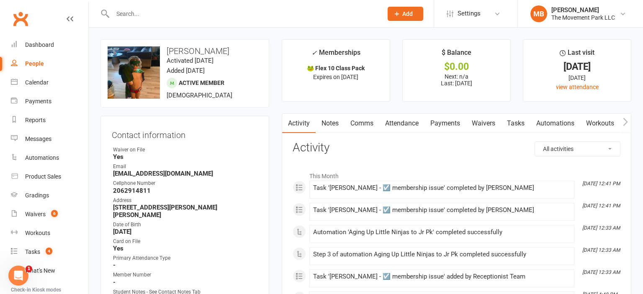
click at [333, 120] on link "Notes" at bounding box center [329, 123] width 29 height 19
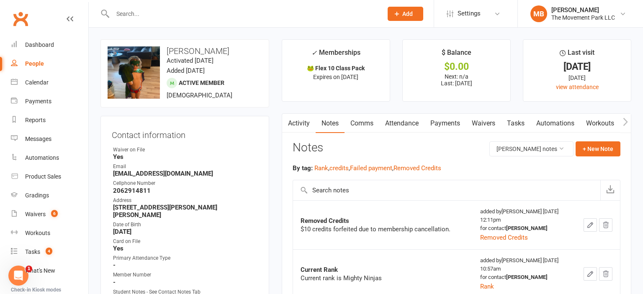
click at [290, 125] on button "button" at bounding box center [287, 123] width 10 height 19
click at [367, 125] on link "Comms" at bounding box center [361, 123] width 35 height 19
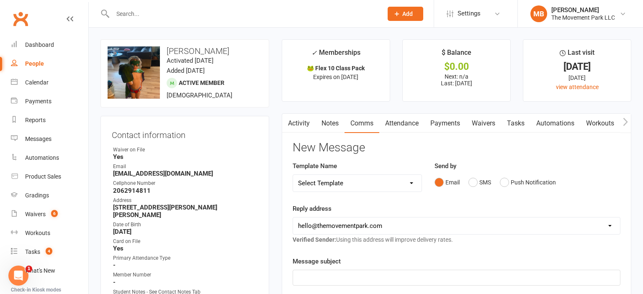
select select "37"
click option "[Email] Moving Up: Little Ninjas to Jr Parkour 1 Second Email (about to turn 5)" at bounding box center [0, 0] width 0 height 0
click at [473, 267] on div "Message subject Your Membership Needs to Be Updated for Junior 1 Parkour" at bounding box center [456, 270] width 328 height 29
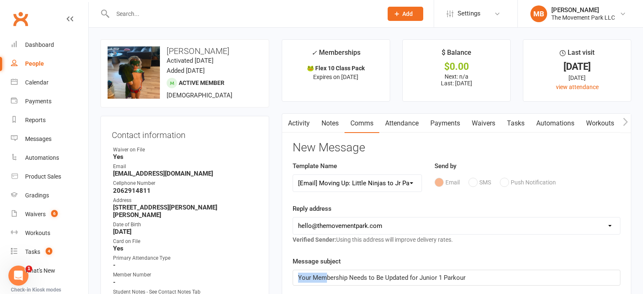
drag, startPoint x: 384, startPoint y: 278, endPoint x: 326, endPoint y: 276, distance: 57.8
click at [326, 276] on span "Your Membership Needs to Be Updated for Junior 1 Parkour" at bounding box center [381, 278] width 167 height 8
drag, startPoint x: 313, startPoint y: 276, endPoint x: 381, endPoint y: 277, distance: 68.2
click at [381, 277] on span "Your Membership Needs to Be Updated for Junior 1 Parkour" at bounding box center [381, 278] width 167 height 8
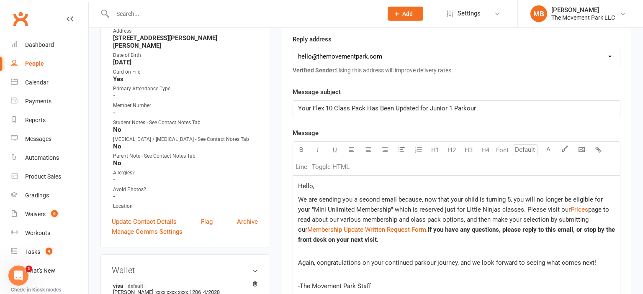
scroll to position [172, 0]
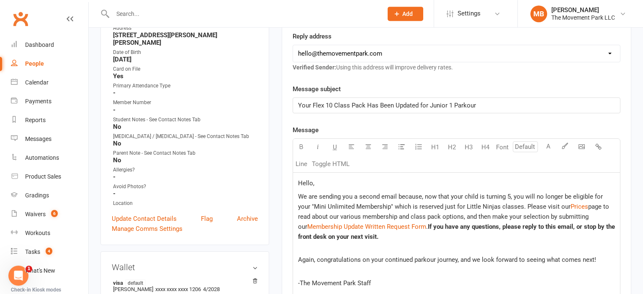
click at [343, 105] on span "Your Flex 10 Class Pack Has Been Updated for Junior 1 Parkour" at bounding box center [387, 106] width 178 height 8
drag, startPoint x: 334, startPoint y: 104, endPoint x: 325, endPoint y: 104, distance: 8.4
click at [325, 104] on span "Your Flex 10 Class Pack Has Been Updated for Junior 1 Parkour" at bounding box center [387, 106] width 178 height 8
drag, startPoint x: 419, startPoint y: 104, endPoint x: 410, endPoint y: 104, distance: 9.2
click at [410, 104] on span "Your Flex Class Pack Has Been Updated for Junior 1 Parkour" at bounding box center [382, 106] width 169 height 8
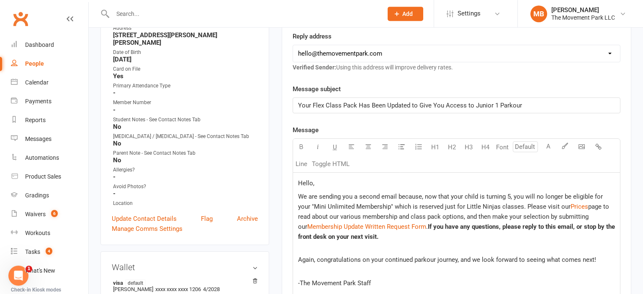
click at [336, 195] on span "We are sending you a second email because, now that your child is turning 5, yo…" at bounding box center [451, 202] width 306 height 18
drag, startPoint x: 379, startPoint y: 196, endPoint x: 356, endPoint y: 196, distance: 23.4
click at [356, 196] on span "We are sending you a second email because, now that your child is turning 5, yo…" at bounding box center [451, 202] width 306 height 18
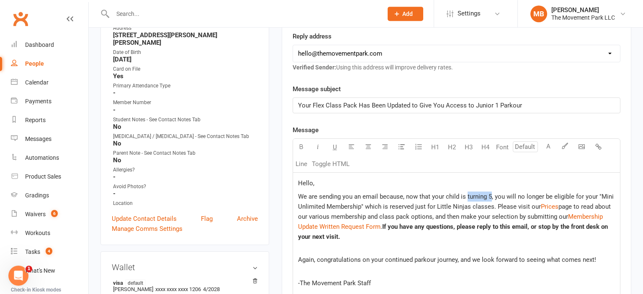
drag, startPoint x: 489, startPoint y: 196, endPoint x: 466, endPoint y: 196, distance: 23.4
click at [466, 196] on span "We are sending you an email because, now that your child is turning 5, you will…" at bounding box center [456, 202] width 317 height 18
drag, startPoint x: 471, startPoint y: 196, endPoint x: 486, endPoint y: 196, distance: 14.2
click at [486, 196] on span "We are sending you an email because, now that your child is 5, you will no long…" at bounding box center [446, 202] width 296 height 18
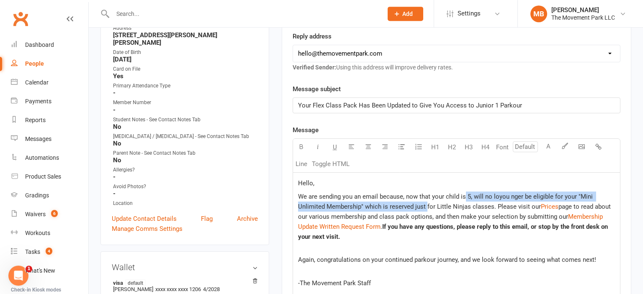
drag, startPoint x: 426, startPoint y: 205, endPoint x: 466, endPoint y: 193, distance: 42.4
click at [466, 193] on span "We are sending you an email because, now that your child is 5, will no loyou ng…" at bounding box center [446, 202] width 296 height 18
click at [474, 195] on span "We are sending you an email because, now that your child is 5, will no loyou ng…" at bounding box center [446, 202] width 296 height 18
drag, startPoint x: 474, startPoint y: 195, endPoint x: 425, endPoint y: 204, distance: 48.8
click at [425, 204] on span "We are sending you an email because, now that your child is 5, will no loyou ng…" at bounding box center [446, 202] width 296 height 18
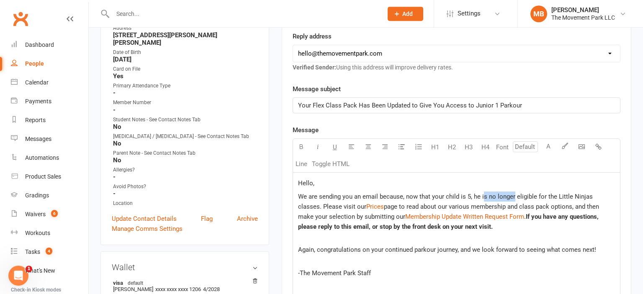
drag, startPoint x: 481, startPoint y: 195, endPoint x: 512, endPoint y: 191, distance: 31.7
click at [512, 192] on p "We are sending you an email because, now that your child is 5, he is no longer …" at bounding box center [456, 217] width 317 height 50
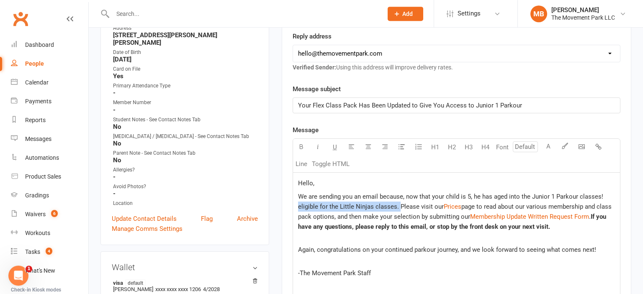
drag, startPoint x: 398, startPoint y: 207, endPoint x: 292, endPoint y: 207, distance: 105.4
click at [292, 207] on div "Hello, We are sending you an email because, now that your child is 5, he has ag…" at bounding box center [456, 236] width 328 height 126
drag, startPoint x: 592, startPoint y: 213, endPoint x: 290, endPoint y: 206, distance: 301.3
click at [292, 206] on div "Hello, We are sending you an email because, now that your child is 5, he has ag…" at bounding box center [456, 236] width 328 height 126
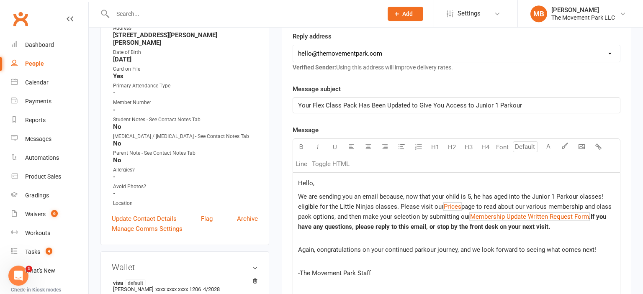
click at [290, 206] on div "Activity Notes Comms Attendance Payments Waivers Tasks Automations Workouts Gra…" at bounding box center [456, 203] width 349 height 524
drag, startPoint x: 297, startPoint y: 203, endPoint x: 591, endPoint y: 213, distance: 293.9
click at [591, 213] on div "Hello, We are sending you an email because, now that your child is 5, he has ag…" at bounding box center [456, 236] width 327 height 126
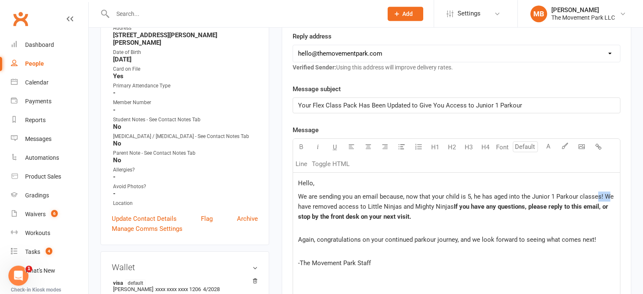
drag, startPoint x: 607, startPoint y: 195, endPoint x: 597, endPoint y: 196, distance: 9.6
click at [597, 196] on span "We are sending you an email because, now that your child is 5, he has aged into…" at bounding box center [456, 202] width 317 height 18
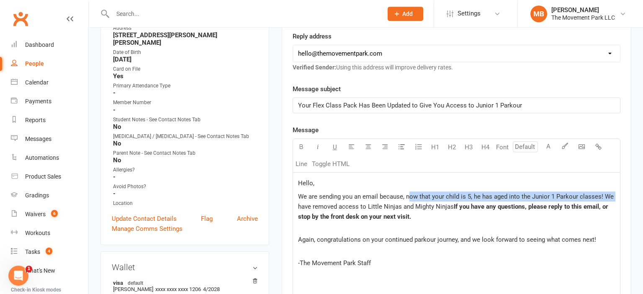
drag, startPoint x: 408, startPoint y: 195, endPoint x: 290, endPoint y: 203, distance: 117.9
click at [292, 203] on div "Hello, We are sending you an email because, now that your child is 5, he has ag…" at bounding box center [456, 236] width 328 height 126
click at [398, 195] on span "We are sending you an email because, now that your child is 5, he has aged into…" at bounding box center [456, 202] width 317 height 18
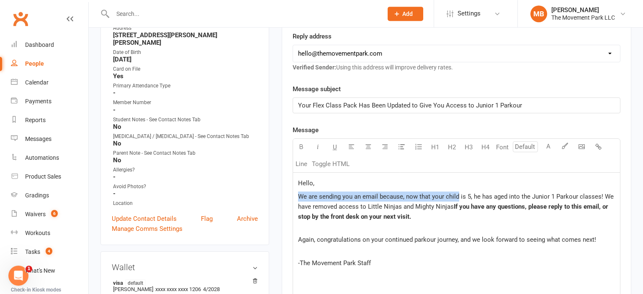
drag, startPoint x: 458, startPoint y: 195, endPoint x: 265, endPoint y: 197, distance: 192.5
click at [292, 197] on div "Hello, We are sending you an email because, now that your child is 5, he has ag…" at bounding box center [456, 236] width 328 height 126
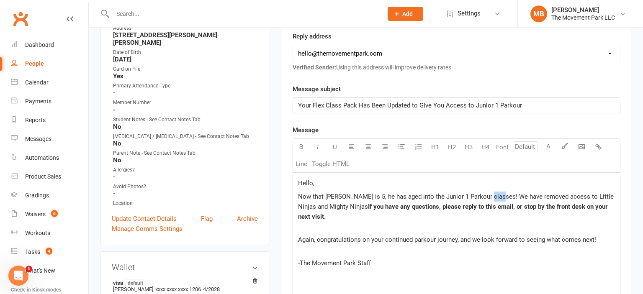
drag, startPoint x: 495, startPoint y: 194, endPoint x: 481, endPoint y: 195, distance: 13.4
click at [481, 195] on span "Now that Calvin is 5, he has aged into the Junior 1 Parkour classes! We have re…" at bounding box center [456, 202] width 317 height 18
click at [347, 207] on span "Now that Calvin is 5, he has aged into the Junior 1 Parkour classes, so we have…" at bounding box center [452, 202] width 309 height 18
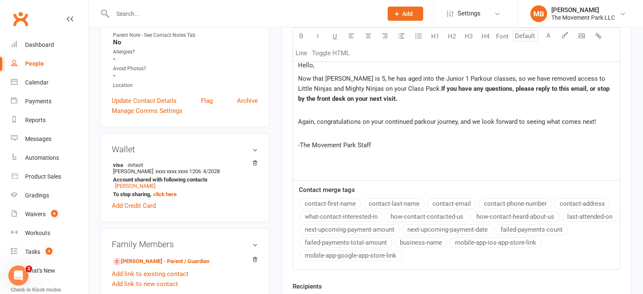
scroll to position [270, 0]
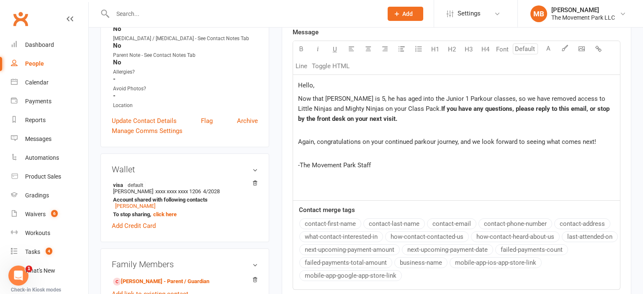
click at [297, 100] on div "Hello, Now that Calvin is 5, he has aged into the Junior 1 Parkour classes, so …" at bounding box center [456, 138] width 327 height 126
drag, startPoint x: 585, startPoint y: 96, endPoint x: 571, endPoint y: 96, distance: 13.8
click at [571, 96] on span "We wanted to reach out because ow that Calvin is 5, he has aged into the Junior…" at bounding box center [457, 104] width 318 height 18
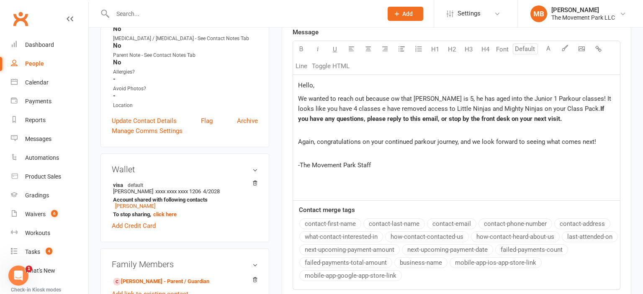
click at [390, 97] on span "We wanted to reach out because ow that Calvin is 5, he has aged into the Junior…" at bounding box center [455, 104] width 315 height 18
click at [360, 101] on span "We wanted to reach out because now that Calvin is 5, he has aged into the Junio…" at bounding box center [457, 104] width 318 height 18
click at [356, 107] on span "We wanted to reach out because now that Calvin is 5, he has aged into the Junio…" at bounding box center [457, 104] width 318 height 18
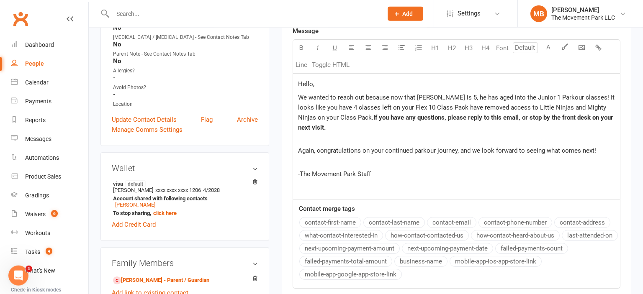
scroll to position [266, 0]
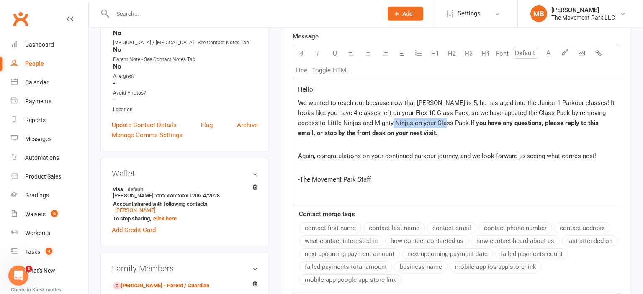
drag, startPoint x: 436, startPoint y: 124, endPoint x: 382, endPoint y: 124, distance: 54.4
click at [379, 125] on span "We wanted to reach out because now that Calvin is 5, he has aged into the Junio…" at bounding box center [457, 113] width 318 height 28
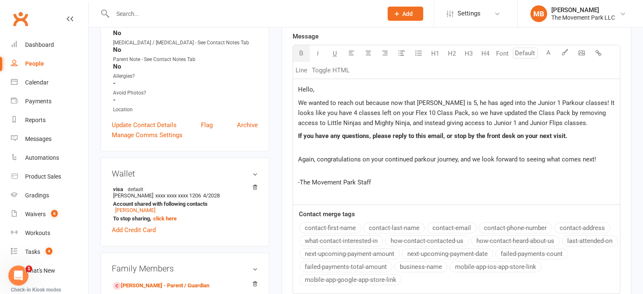
click at [597, 118] on p "We wanted to reach out because now that Calvin is 5, he has aged into the Junio…" at bounding box center [456, 113] width 317 height 30
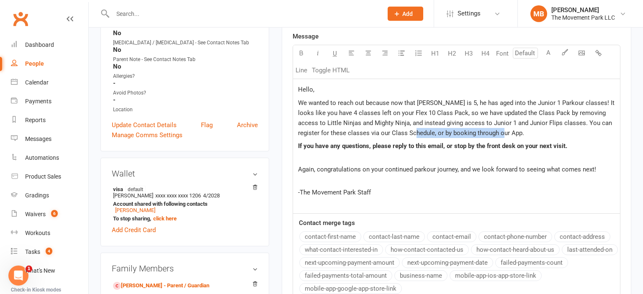
drag, startPoint x: 496, startPoint y: 130, endPoint x: 402, endPoint y: 131, distance: 93.7
click at [402, 131] on p "We wanted to reach out because now that Calvin is 5, he has aged into the Junio…" at bounding box center [456, 118] width 317 height 40
click at [398, 134] on span "We wanted to reach out because now that Calvin is 5, he has aged into the Junio…" at bounding box center [457, 118] width 318 height 38
drag, startPoint x: 359, startPoint y: 132, endPoint x: 400, endPoint y: 133, distance: 41.0
click at [400, 133] on span "We wanted to reach out because now that Calvin is 5, he has aged into the Junio…" at bounding box center [457, 118] width 318 height 38
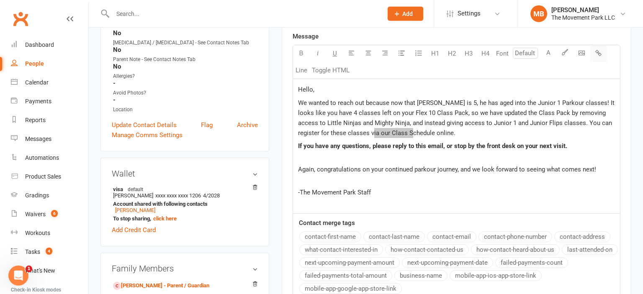
click at [598, 53] on icon "button" at bounding box center [598, 53] width 6 height 6
click at [386, 166] on span "Again, congratulations on your continued parkour journey, and we look forward t…" at bounding box center [447, 170] width 298 height 8
drag, startPoint x: 577, startPoint y: 101, endPoint x: 615, endPoint y: 96, distance: 38.3
click at [615, 96] on div "Hello, We wanted to reach out because now that Calvin is 5, he has aged into th…" at bounding box center [456, 146] width 327 height 134
click at [439, 115] on span "We wanted to reach out because now that Calvin is 5, he has aged into the Junio…" at bounding box center [456, 118] width 317 height 38
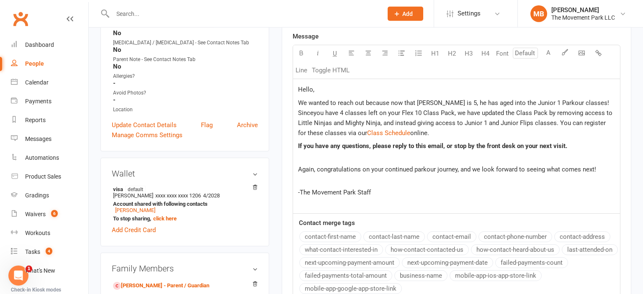
click at [594, 103] on span "We wanted to reach out because now that Calvin is 5, he has aged into the Junio…" at bounding box center [456, 118] width 316 height 38
click at [613, 102] on p "We wanted to reach out because now that Calvin is 5, he has aged into the Junio…" at bounding box center [456, 118] width 317 height 40
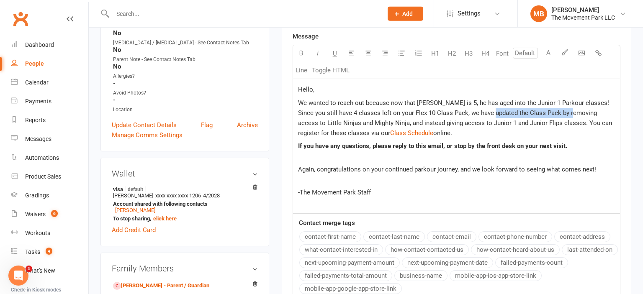
drag, startPoint x: 565, startPoint y: 114, endPoint x: 488, endPoint y: 112, distance: 77.0
click at [488, 112] on span "We wanted to reach out because now that Calvin is 5, he has aged into the Junio…" at bounding box center [455, 118] width 315 height 38
click at [332, 124] on span "We wanted to reach out because now that Calvin is 5, he has aged into the Junio…" at bounding box center [454, 118] width 313 height 38
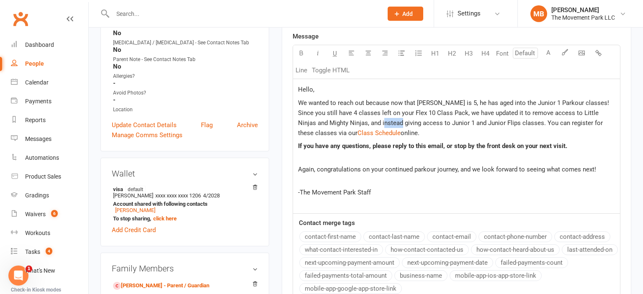
drag, startPoint x: 389, startPoint y: 123, endPoint x: 374, endPoint y: 125, distance: 15.6
click at [374, 125] on span "We wanted to reach out because now that Calvin is 5, he has aged into the Junio…" at bounding box center [454, 118] width 313 height 38
click at [406, 110] on span "We wanted to reach out because now that Calvin is 5, he has aged into the Junio…" at bounding box center [454, 118] width 313 height 38
click at [406, 112] on span "We wanted to reach out because now that Calvin is 5, he has aged into the Junio…" at bounding box center [454, 118] width 313 height 38
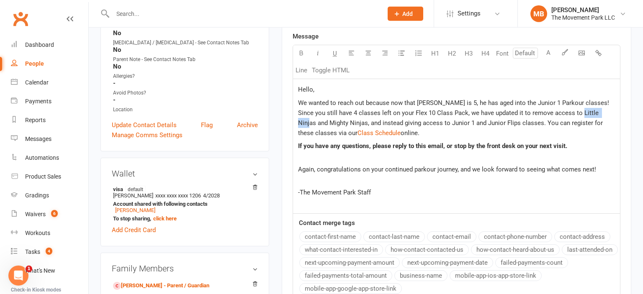
drag, startPoint x: 604, startPoint y: 113, endPoint x: 569, endPoint y: 112, distance: 35.6
click at [569, 112] on p "We wanted to reach out because now that Calvin is 5, he has aged into the Junio…" at bounding box center [456, 118] width 317 height 40
click at [353, 124] on span "We wanted to reach out because now that Calvin is 5, he has aged into the Junio…" at bounding box center [455, 118] width 315 height 38
click at [453, 121] on span "We wanted to reach out because now that Calvin is 5, he has aged into the Junio…" at bounding box center [456, 118] width 317 height 38
click at [448, 123] on span "We wanted to reach out because now that Calvin is 5, he has aged into the Junio…" at bounding box center [456, 118] width 317 height 38
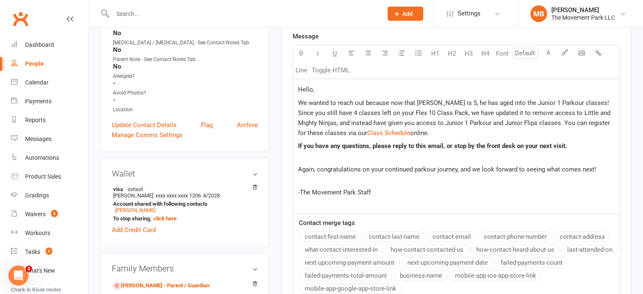
click at [543, 121] on span "We wanted to reach out because now that Calvin is 5, he has aged into the Junio…" at bounding box center [455, 118] width 314 height 38
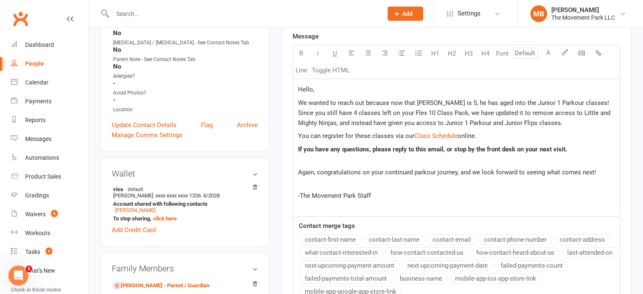
click at [516, 139] on p "You can register for these classes via our $ Class Schedule $ online." at bounding box center [456, 136] width 317 height 10
click at [505, 157] on p "If you have any questions, please reply to this email, or stop by the front des…" at bounding box center [456, 154] width 317 height 20
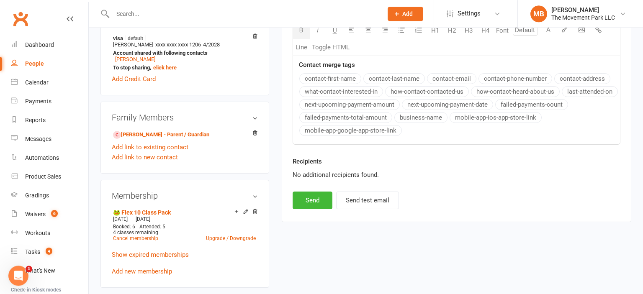
scroll to position [438, 0]
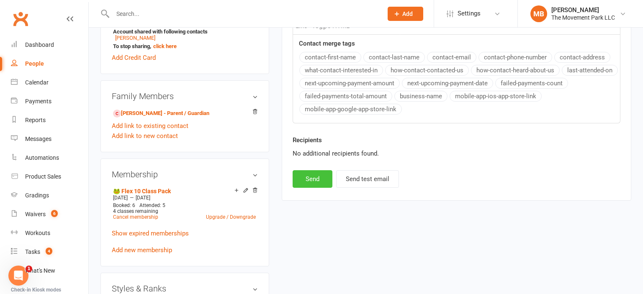
click at [310, 176] on button "Send" at bounding box center [312, 179] width 40 height 18
select select
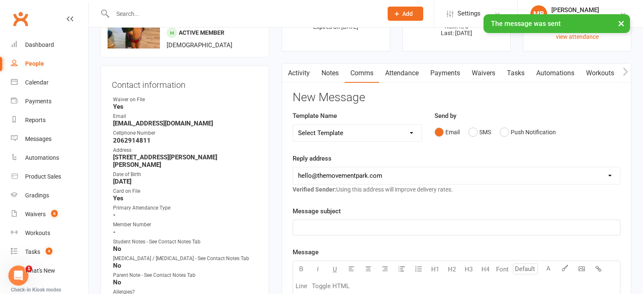
scroll to position [0, 0]
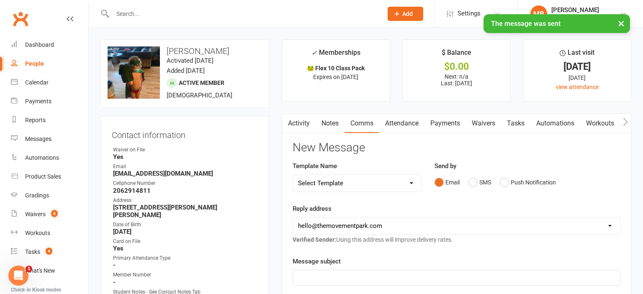
click at [488, 116] on link "Waivers" at bounding box center [483, 123] width 35 height 19
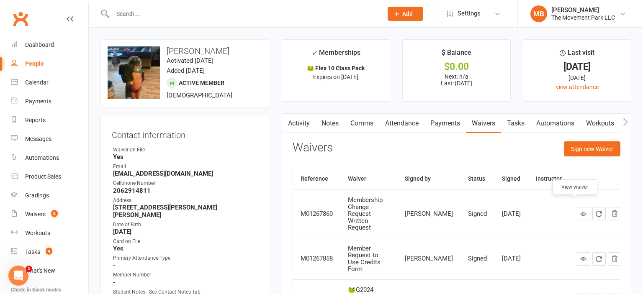
click at [577, 207] on link at bounding box center [583, 213] width 13 height 13
click at [40, 250] on div "Tasks" at bounding box center [32, 252] width 15 height 7
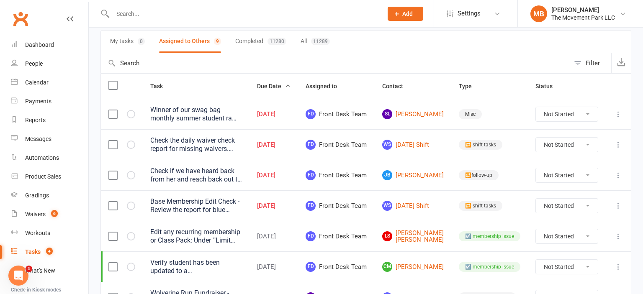
scroll to position [76, 0]
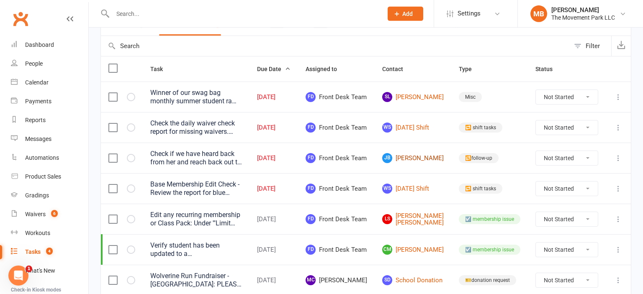
click at [421, 163] on link "JB Jaymie Benavides" at bounding box center [412, 158] width 61 height 10
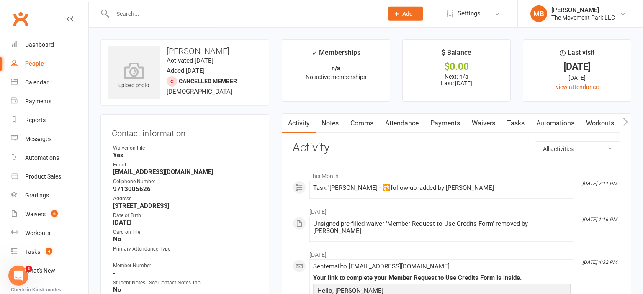
click at [520, 122] on link "Tasks" at bounding box center [515, 123] width 29 height 19
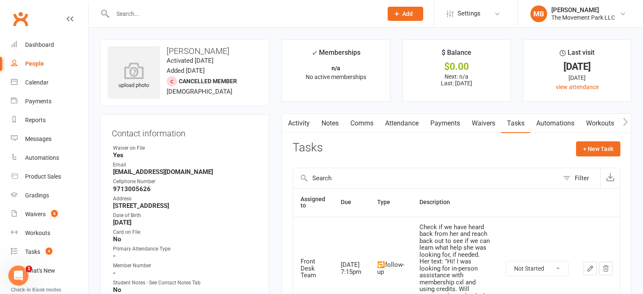
drag, startPoint x: 642, startPoint y: 3, endPoint x: 642, endPoint y: 41, distance: 38.9
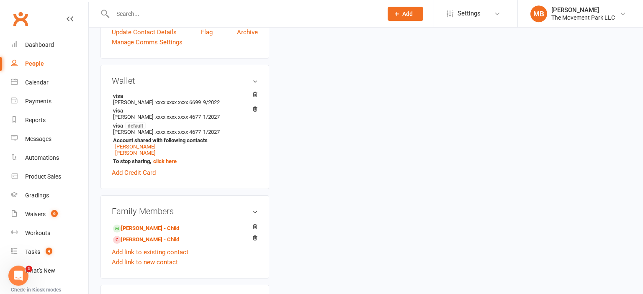
scroll to position [351, 0]
click at [169, 232] on link "Eva Benavides - Child" at bounding box center [146, 227] width 66 height 9
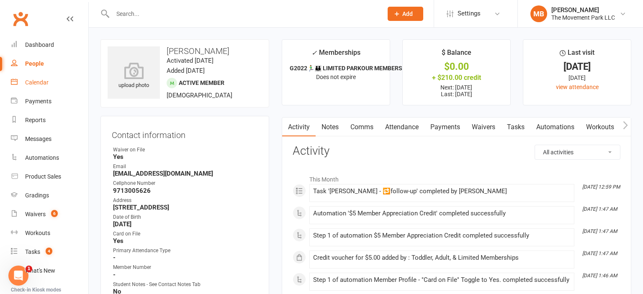
click at [42, 81] on div "Calendar" at bounding box center [36, 82] width 23 height 7
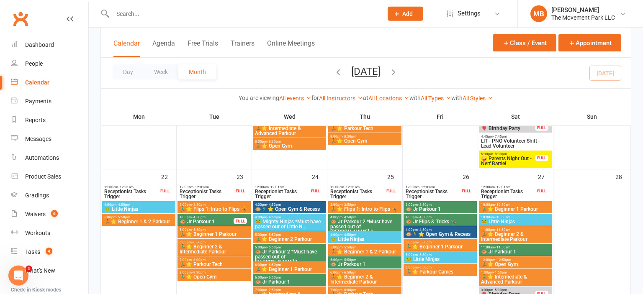
scroll to position [475, 0]
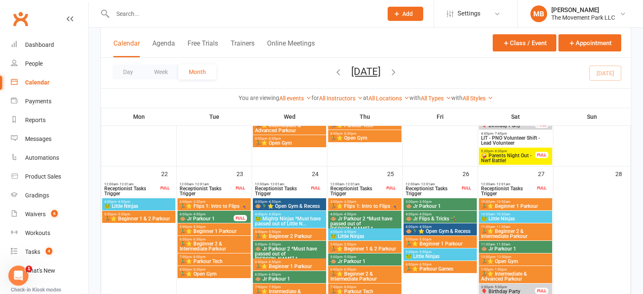
click at [505, 153] on span "🤪 Parents Night Out - Nerf Battle!" at bounding box center [507, 158] width 55 height 10
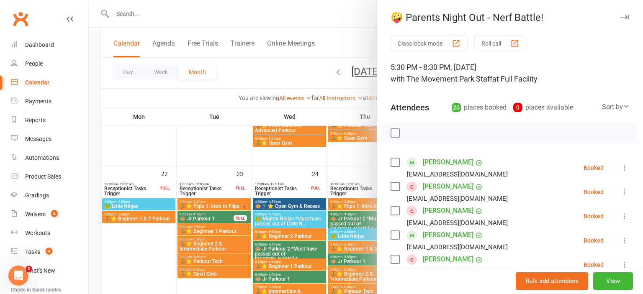
click at [186, 143] on div at bounding box center [366, 147] width 554 height 294
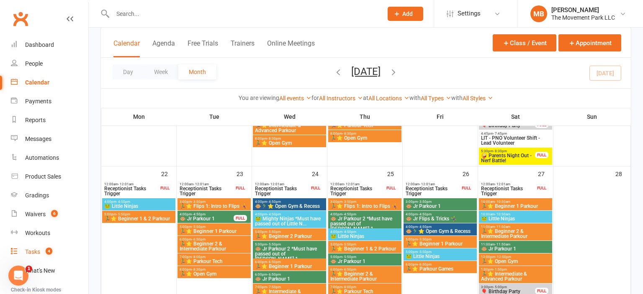
click at [49, 260] on link "Tasks 4" at bounding box center [49, 252] width 77 height 19
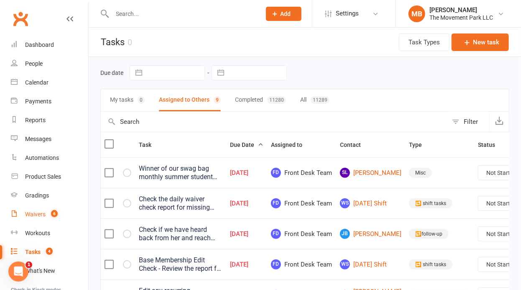
click at [49, 214] on count-badge "6" at bounding box center [52, 214] width 11 height 7
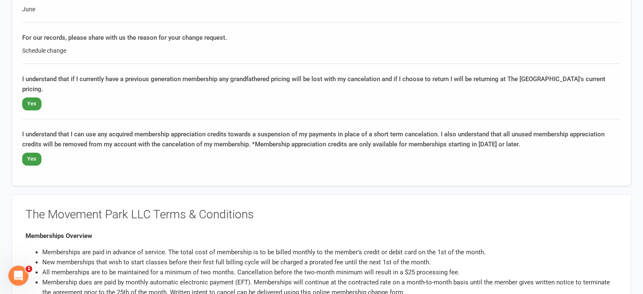
scroll to position [1118, 0]
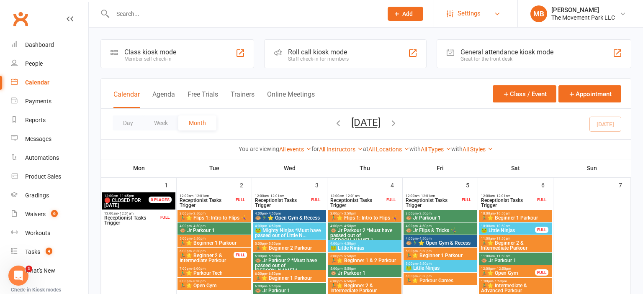
click at [480, 12] on span "Settings" at bounding box center [468, 13] width 23 height 19
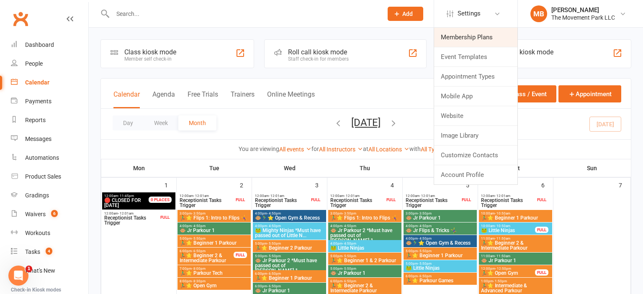
click at [475, 33] on link "Membership Plans" at bounding box center [475, 37] width 83 height 19
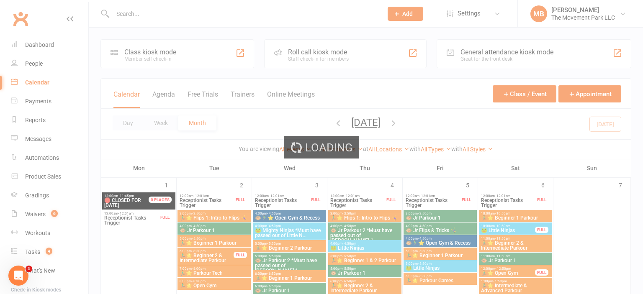
select select "100"
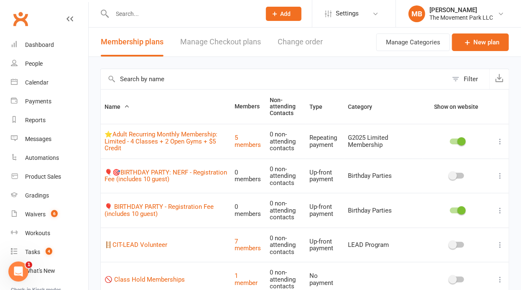
click at [212, 82] on input "text" at bounding box center [274, 79] width 347 height 20
click at [46, 212] on link "Waivers 6" at bounding box center [49, 214] width 77 height 19
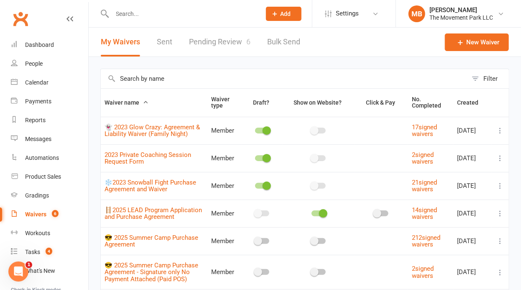
click at [259, 84] on input "text" at bounding box center [284, 78] width 367 height 19
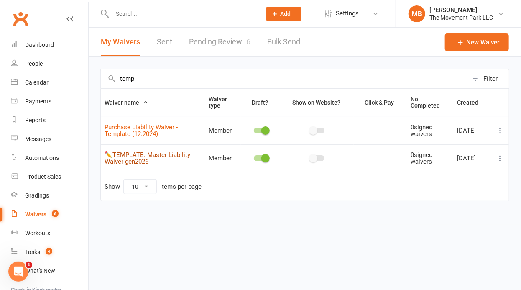
type input "temp"
click at [165, 158] on link "✏️TEMPLATE: Master Liability Waiver gen2026" at bounding box center [148, 158] width 86 height 15
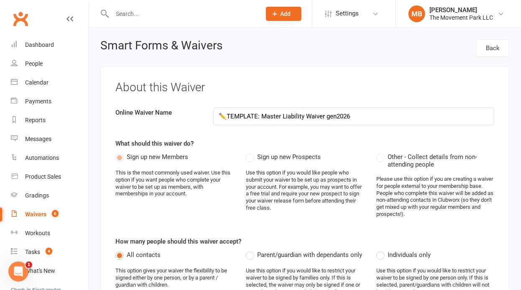
select select "checkbox"
